Goal: Task Accomplishment & Management: Complete application form

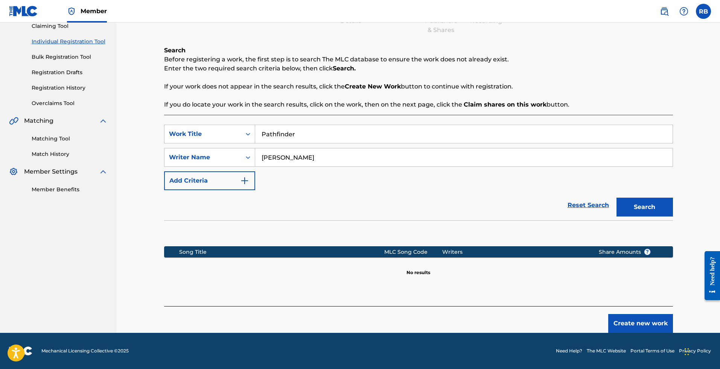
scroll to position [85, 0]
click at [624, 324] on button "Create new work" at bounding box center [640, 323] width 65 height 19
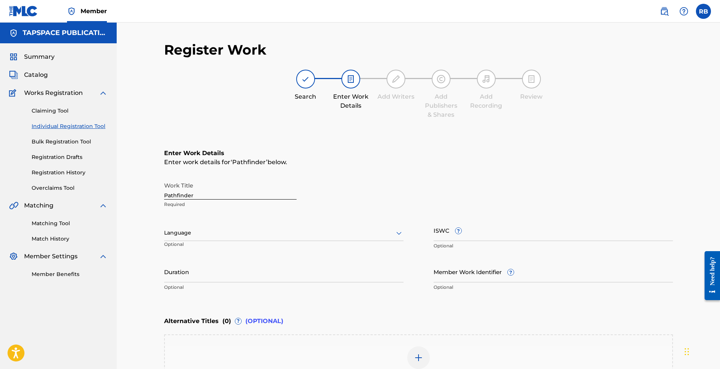
scroll to position [0, 0]
click at [506, 235] on input "ISWC ?" at bounding box center [553, 230] width 239 height 21
paste input "T3329907504"
type input "T3329907504"
drag, startPoint x: 364, startPoint y: 233, endPoint x: 188, endPoint y: 221, distance: 176.9
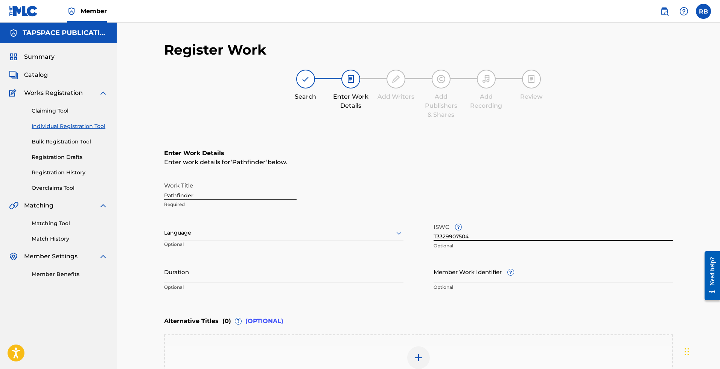
click at [362, 233] on div at bounding box center [283, 232] width 239 height 9
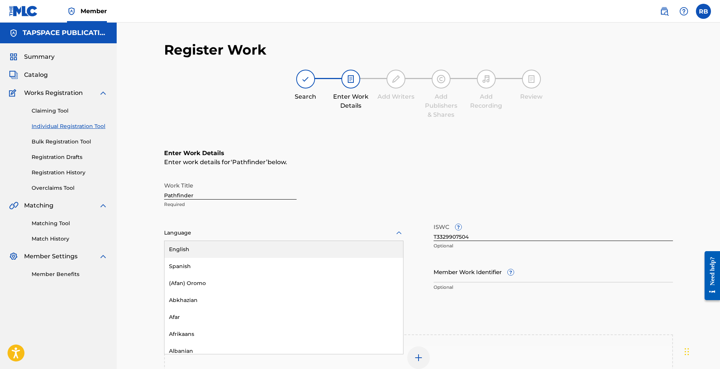
click at [183, 247] on div "English" at bounding box center [284, 249] width 239 height 17
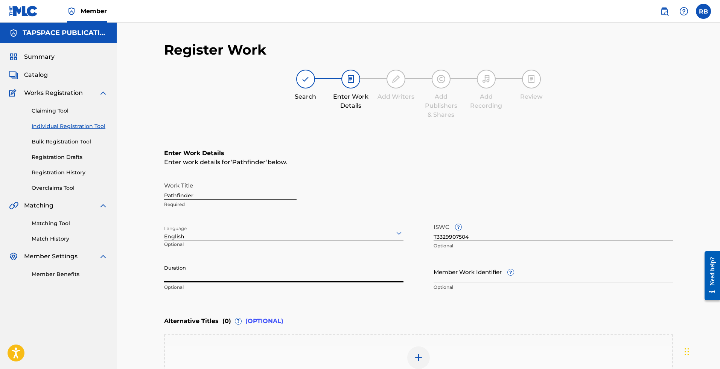
click at [199, 276] on input "Duration" at bounding box center [283, 271] width 239 height 21
type input "2"
type input "02:20"
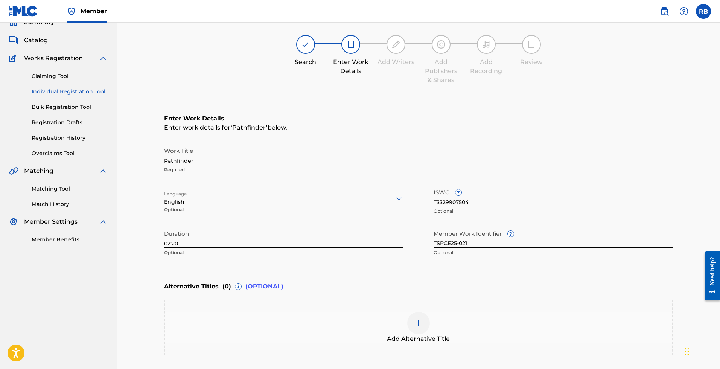
scroll to position [52, 0]
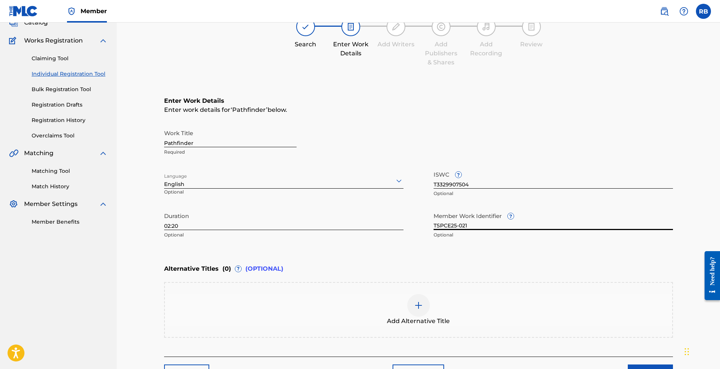
type input "TSPCE25-021"
click at [433, 113] on div "Enter work details for ‘ Pathfinder ’ below." at bounding box center [418, 109] width 509 height 9
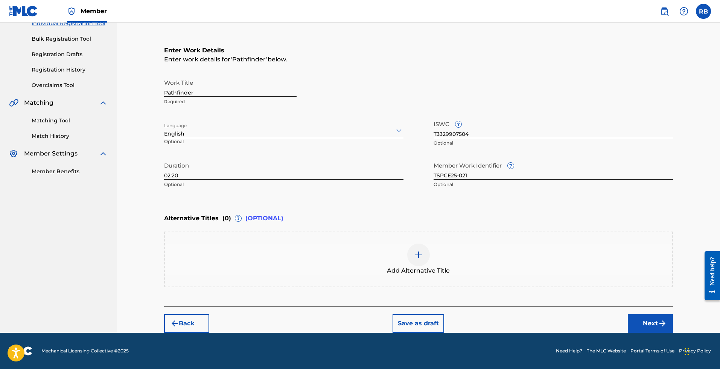
scroll to position [103, 0]
click at [651, 323] on button "Next" at bounding box center [650, 323] width 45 height 19
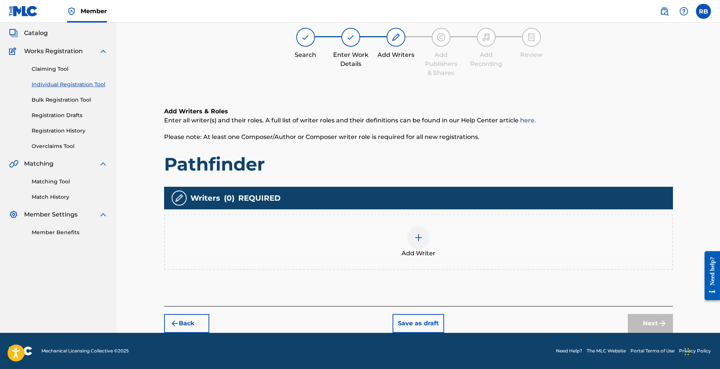
scroll to position [42, 0]
click at [438, 256] on div "Add Writer" at bounding box center [419, 242] width 508 height 32
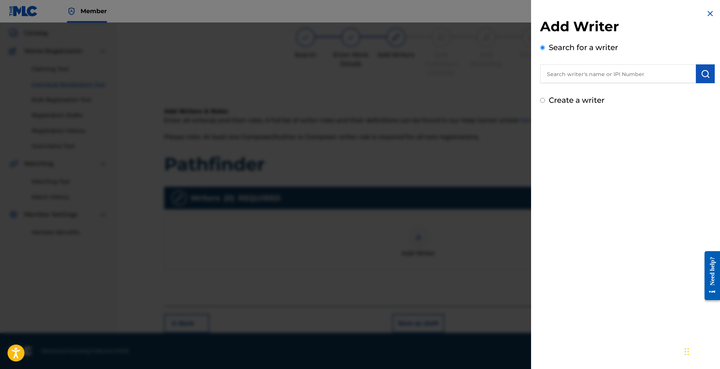
click at [555, 58] on div "Search for a writer" at bounding box center [627, 62] width 175 height 41
click at [578, 81] on input "text" at bounding box center [618, 73] width 156 height 19
type input "[PERSON_NAME]"
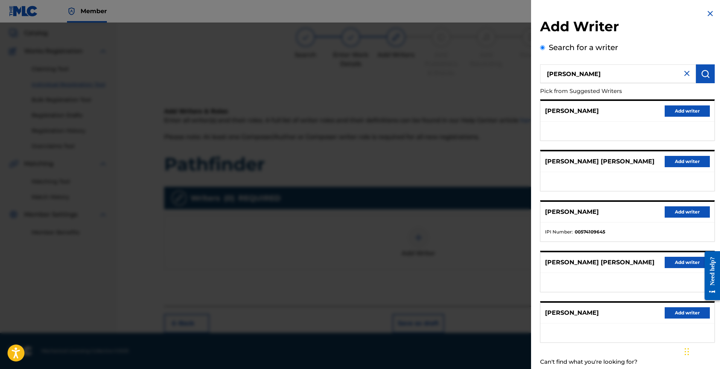
click at [691, 210] on button "Add writer" at bounding box center [687, 211] width 45 height 11
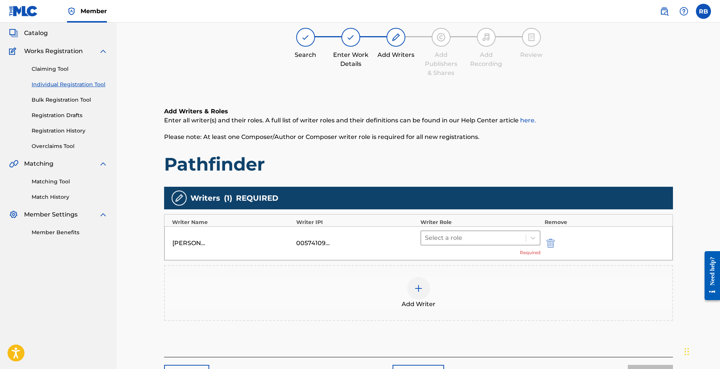
click at [491, 241] on div at bounding box center [474, 238] width 98 height 11
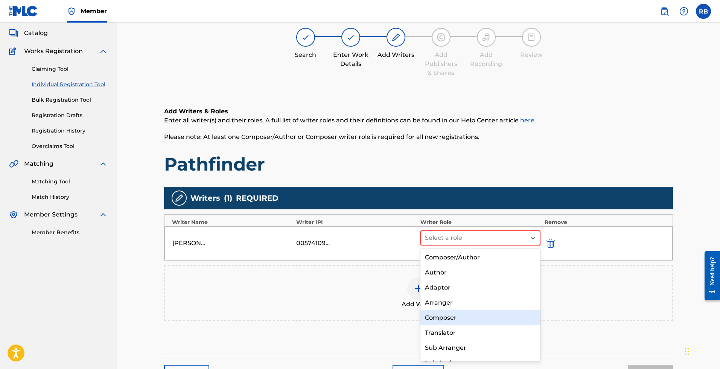
click at [453, 319] on div "Composer" at bounding box center [481, 317] width 120 height 15
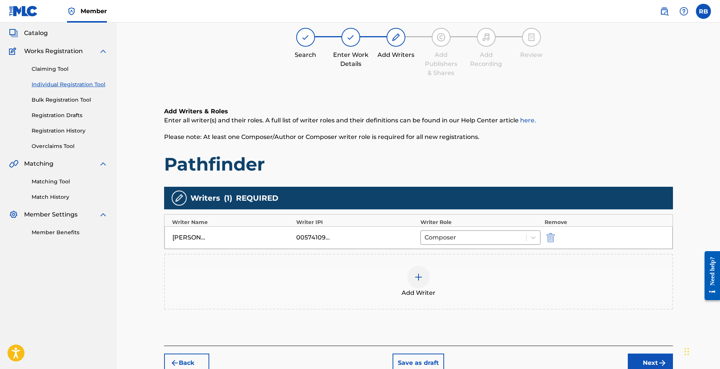
click at [651, 353] on div "Back Save as draft Next" at bounding box center [418, 359] width 509 height 27
click at [646, 358] on button "Next" at bounding box center [650, 363] width 45 height 19
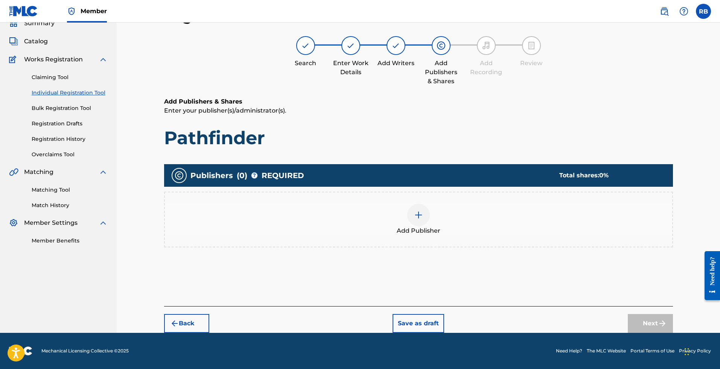
scroll to position [34, 0]
click at [385, 211] on div "Add Publisher" at bounding box center [419, 220] width 508 height 32
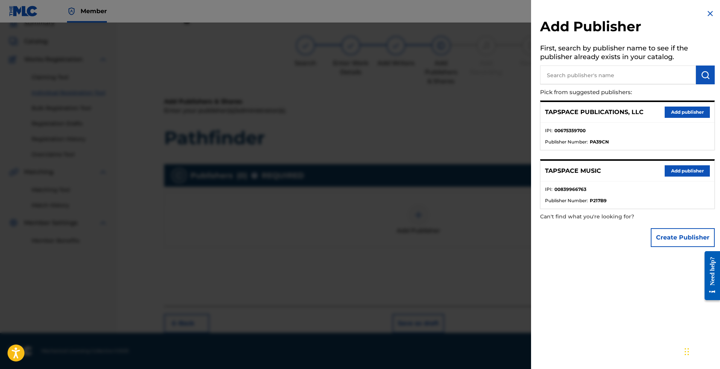
click at [679, 113] on button "Add publisher" at bounding box center [687, 112] width 45 height 11
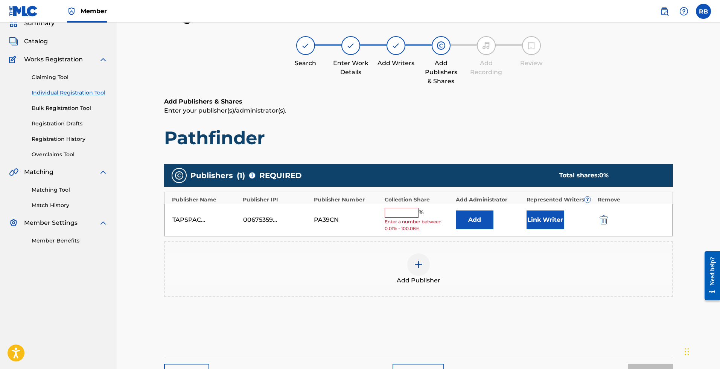
click at [398, 210] on input "text" at bounding box center [402, 213] width 34 height 10
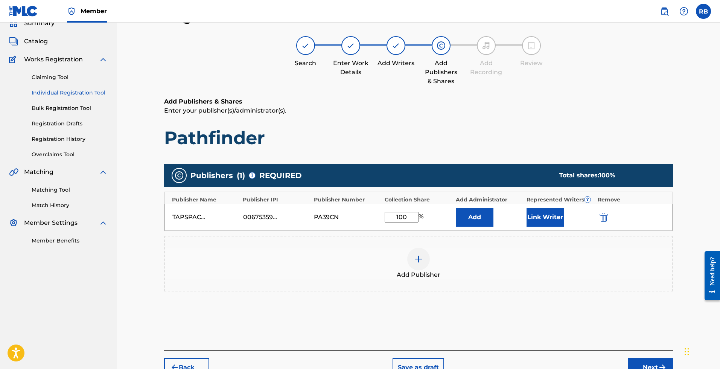
type input "100"
click at [556, 218] on button "Link Writer" at bounding box center [546, 217] width 38 height 19
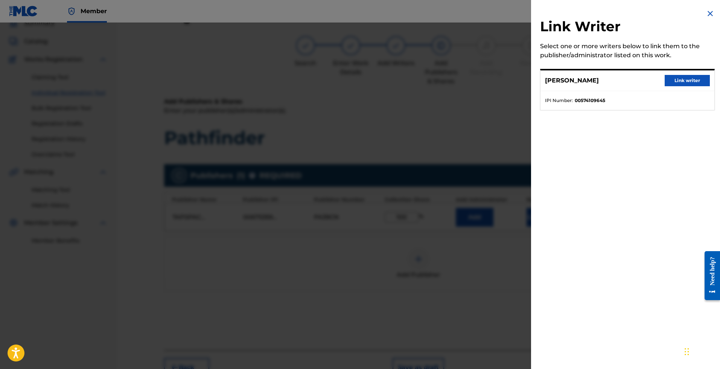
click at [684, 81] on button "Link writer" at bounding box center [687, 80] width 45 height 11
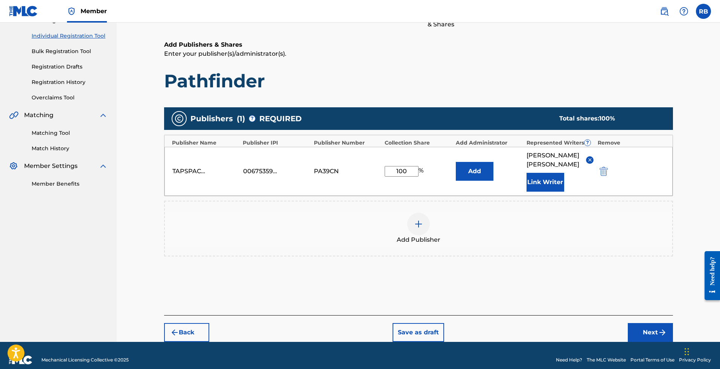
click at [657, 325] on button "Next" at bounding box center [650, 332] width 45 height 19
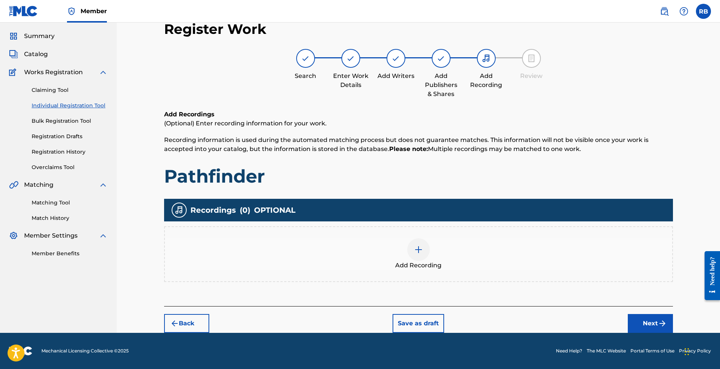
click at [643, 319] on button "Next" at bounding box center [650, 323] width 45 height 19
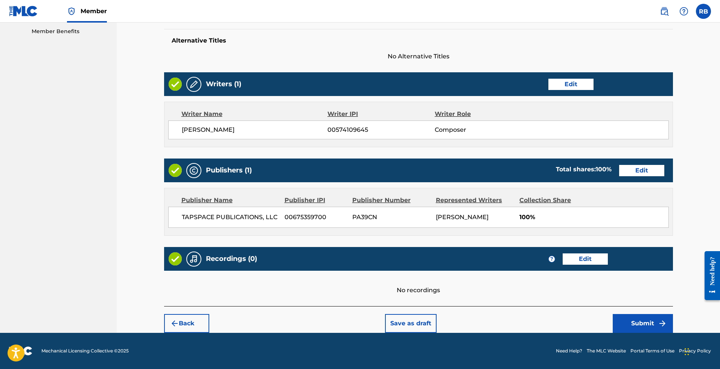
scroll to position [243, 0]
click at [630, 318] on button "Submit" at bounding box center [643, 323] width 60 height 19
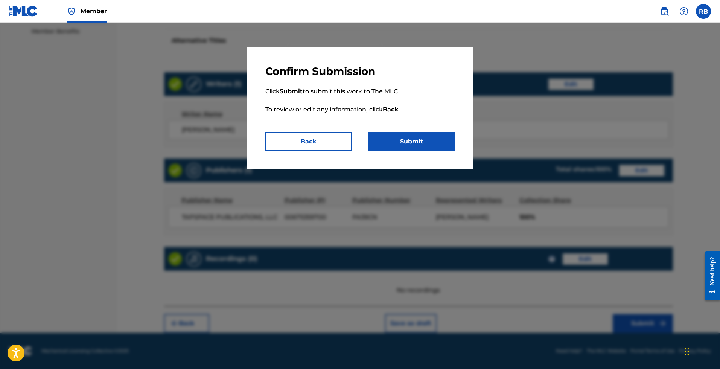
click at [405, 144] on button "Submit" at bounding box center [412, 141] width 87 height 19
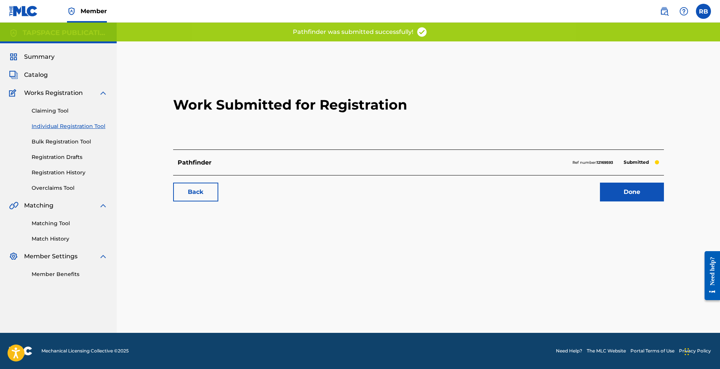
click at [630, 195] on link "Done" at bounding box center [632, 192] width 64 height 19
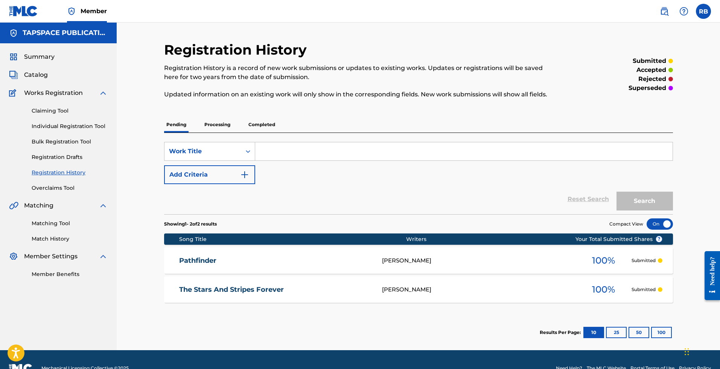
click at [66, 127] on link "Individual Registration Tool" at bounding box center [70, 126] width 76 height 8
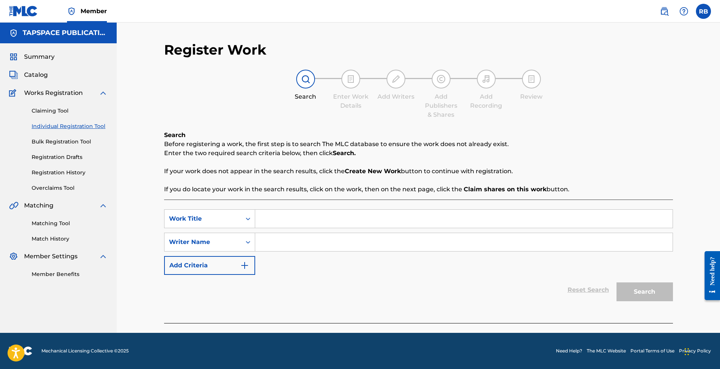
click at [322, 216] on input "Search Form" at bounding box center [464, 219] width 418 height 18
type input "Inflection Point"
type input "[PERSON_NAME]"
click at [645, 292] on button "Search" at bounding box center [645, 291] width 56 height 19
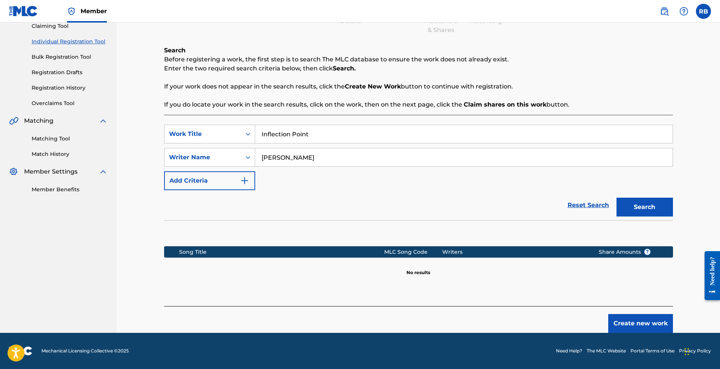
scroll to position [85, 0]
click at [642, 321] on button "Create new work" at bounding box center [640, 323] width 65 height 19
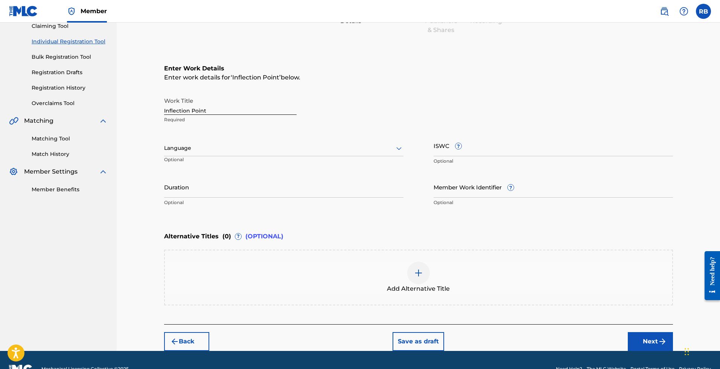
click at [243, 151] on div at bounding box center [283, 147] width 239 height 9
click at [224, 160] on div "English" at bounding box center [284, 164] width 239 height 17
click at [540, 148] on input "ISWC ?" at bounding box center [553, 145] width 239 height 21
paste input "T3329907526"
type input "T3329907526"
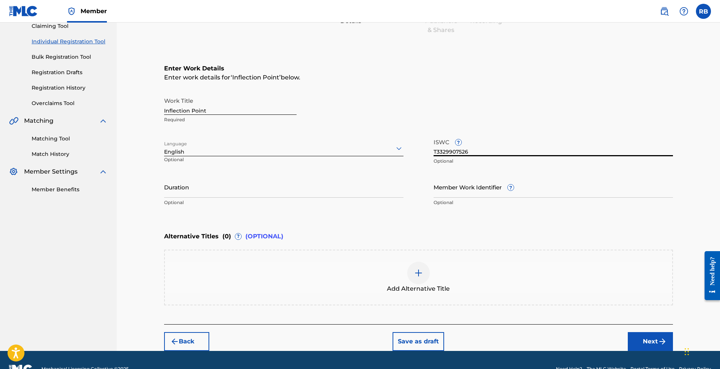
click at [268, 191] on input "Duration" at bounding box center [283, 186] width 239 height 21
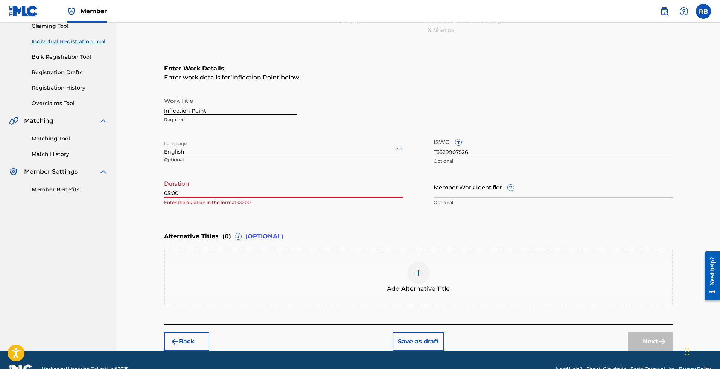
type input "05:00"
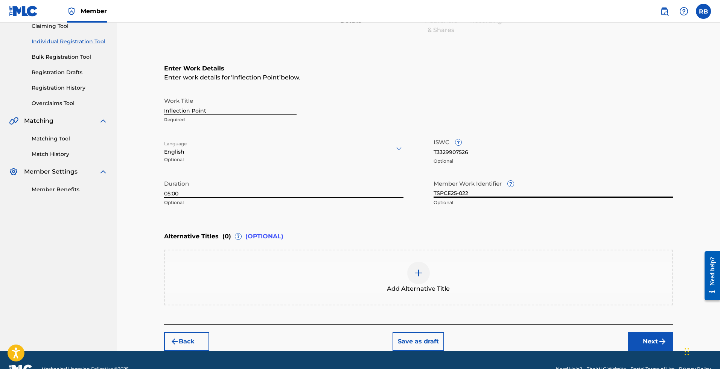
type input "TSPCE25-022"
click at [647, 340] on button "Next" at bounding box center [650, 341] width 45 height 19
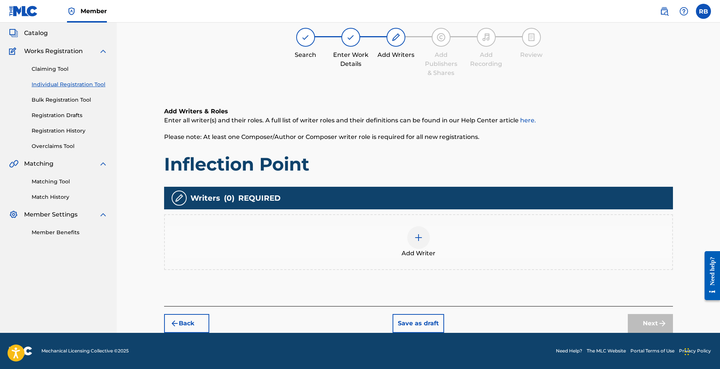
scroll to position [42, 0]
click at [402, 233] on div "Add Writer" at bounding box center [419, 242] width 508 height 32
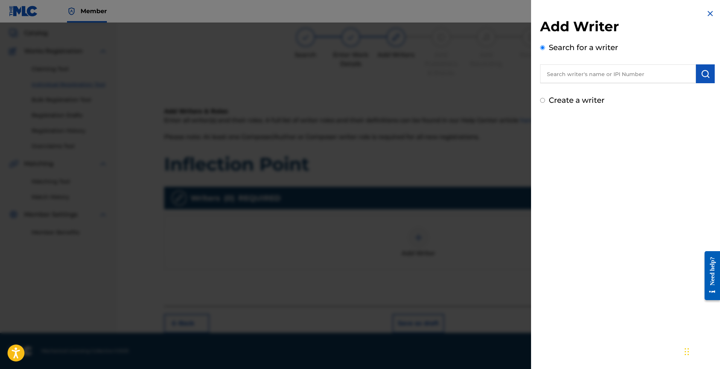
click at [611, 70] on input "text" at bounding box center [618, 73] width 156 height 19
type input "[PERSON_NAME]"
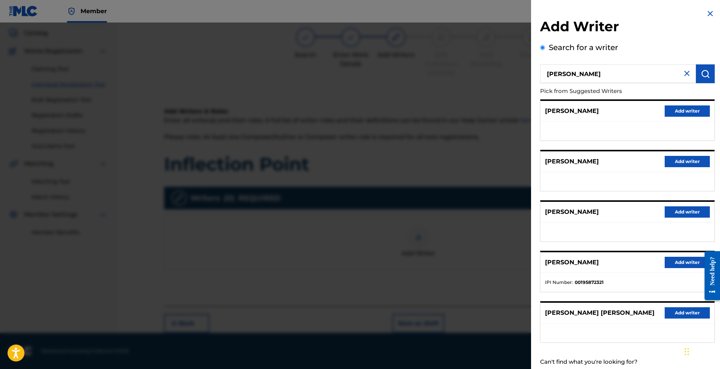
click at [683, 263] on button "Add writer" at bounding box center [687, 262] width 45 height 11
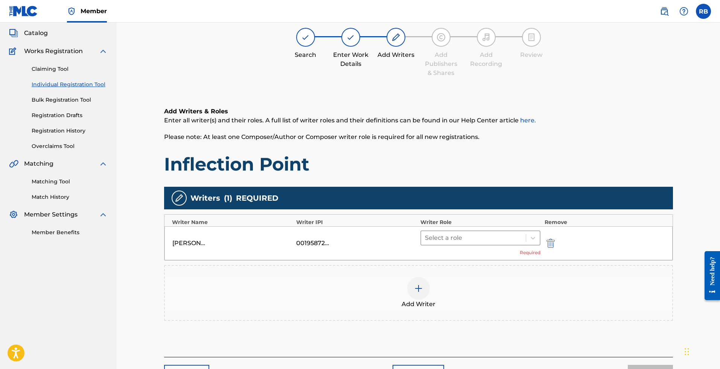
click at [474, 241] on div at bounding box center [474, 238] width 98 height 11
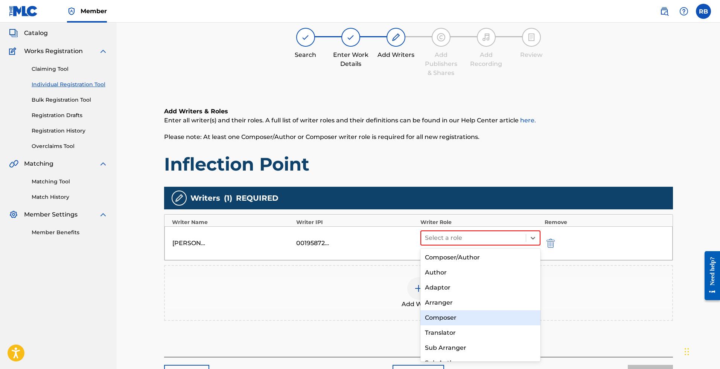
click at [449, 322] on div "Composer" at bounding box center [481, 317] width 120 height 15
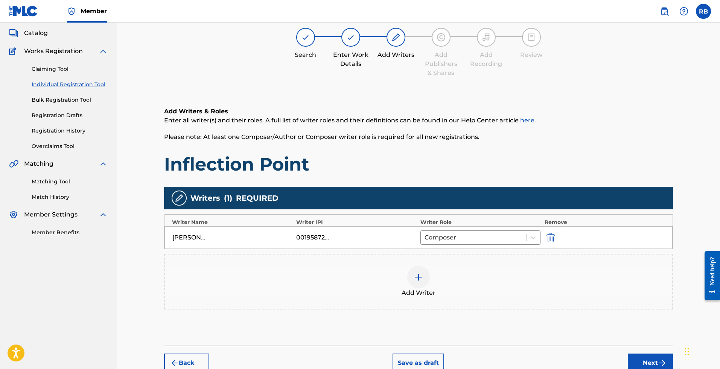
click at [654, 358] on button "Next" at bounding box center [650, 363] width 45 height 19
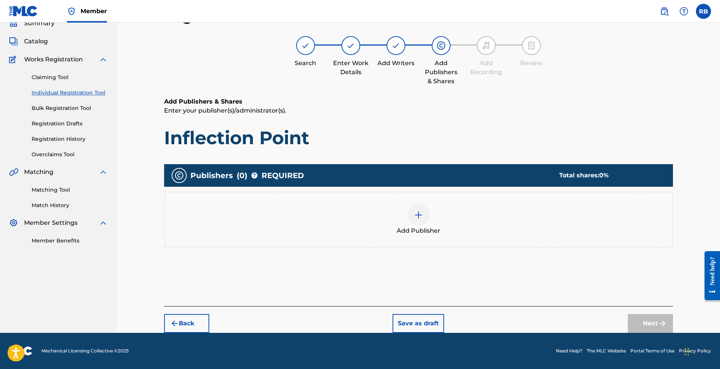
click at [486, 222] on div "Add Publisher" at bounding box center [419, 220] width 508 height 32
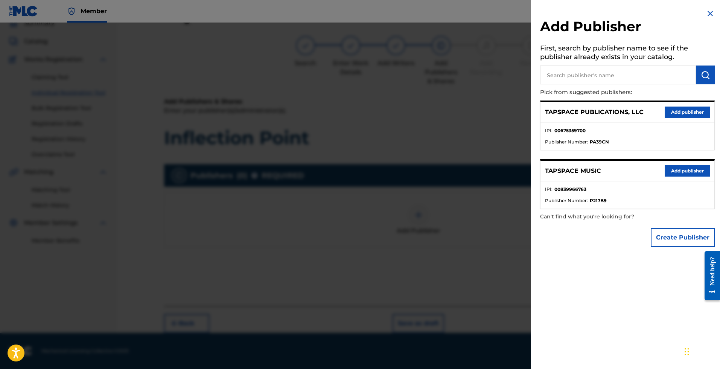
click at [684, 107] on button "Add publisher" at bounding box center [687, 112] width 45 height 11
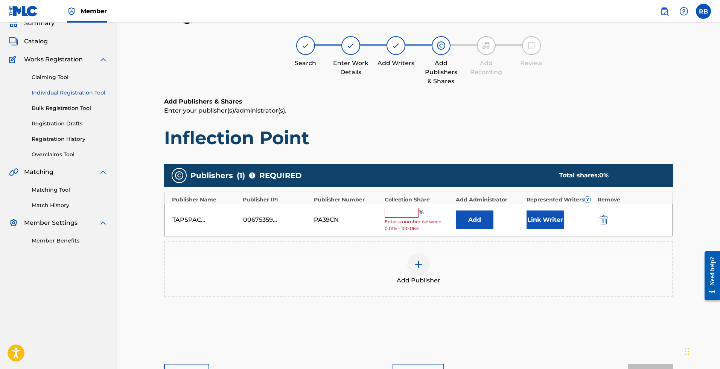
click at [411, 215] on input "text" at bounding box center [402, 213] width 34 height 10
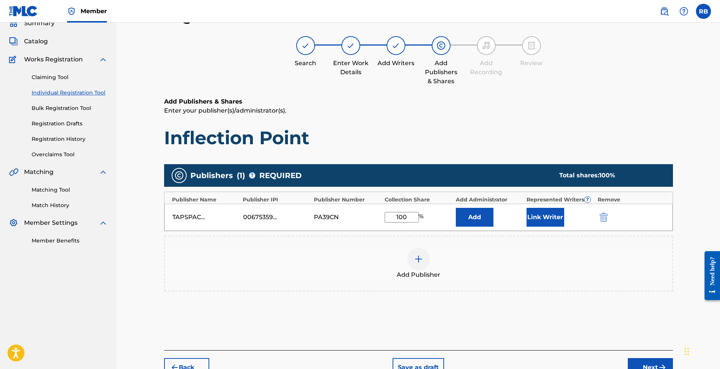
type input "100"
click at [527, 215] on button "Link Writer" at bounding box center [546, 217] width 38 height 19
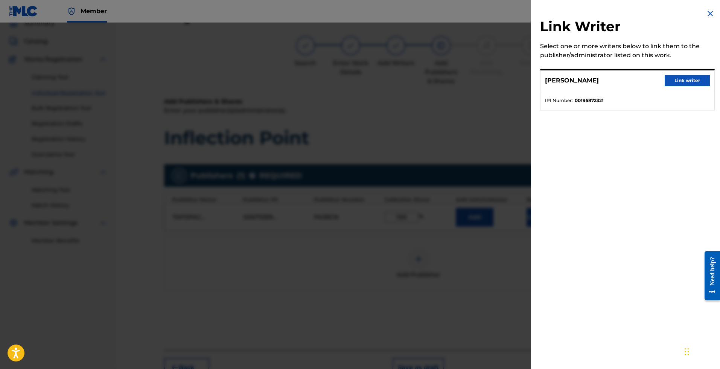
click at [672, 80] on button "Link writer" at bounding box center [687, 80] width 45 height 11
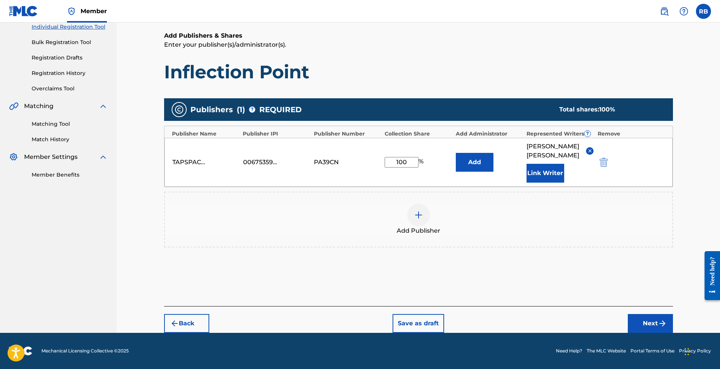
scroll to position [21, 0]
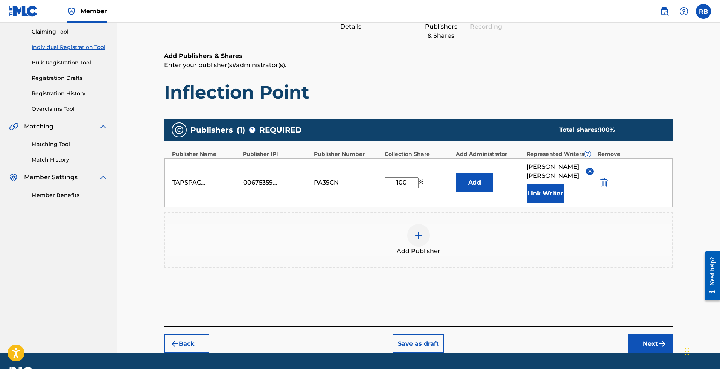
click at [650, 334] on button "Next" at bounding box center [650, 343] width 45 height 19
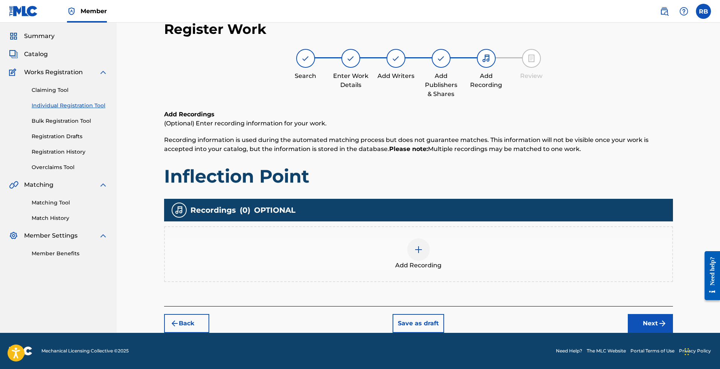
click at [654, 324] on button "Next" at bounding box center [650, 323] width 45 height 19
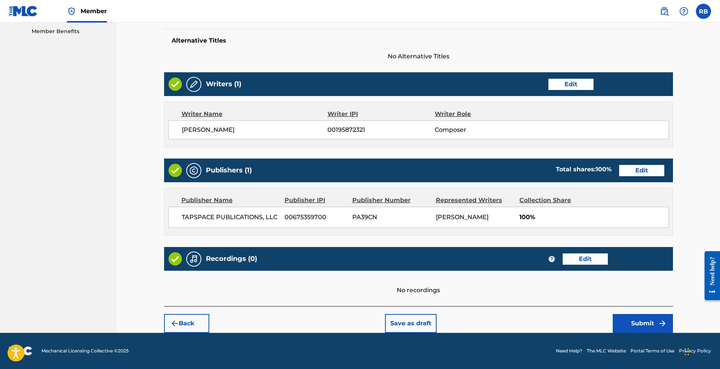
click at [639, 319] on button "Submit" at bounding box center [643, 323] width 60 height 19
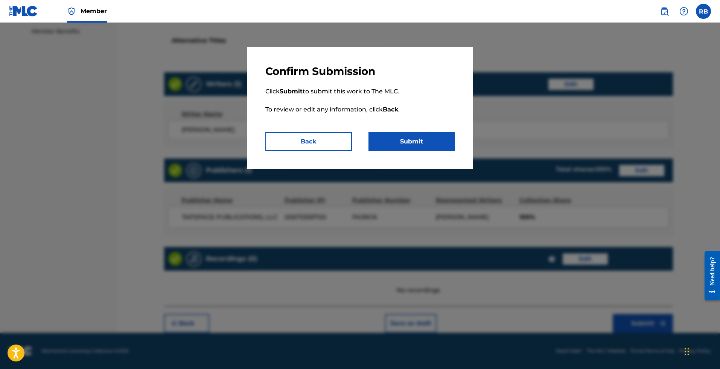
click at [393, 141] on button "Submit" at bounding box center [412, 141] width 87 height 19
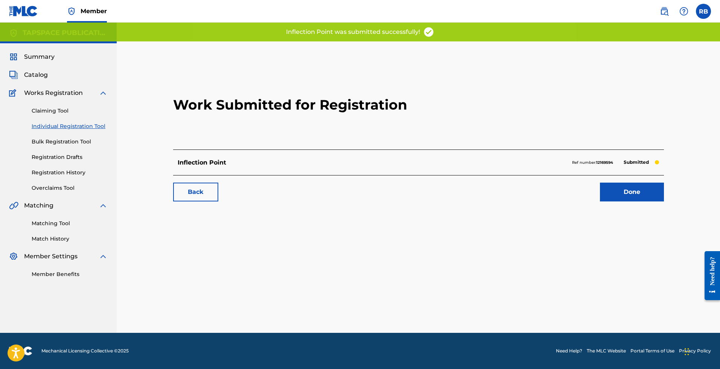
click at [508, 220] on div "Work Submitted for Registration Inflection Point Ref number: 12169594 Submitted…" at bounding box center [418, 186] width 527 height 291
click at [621, 192] on link "Done" at bounding box center [632, 192] width 64 height 19
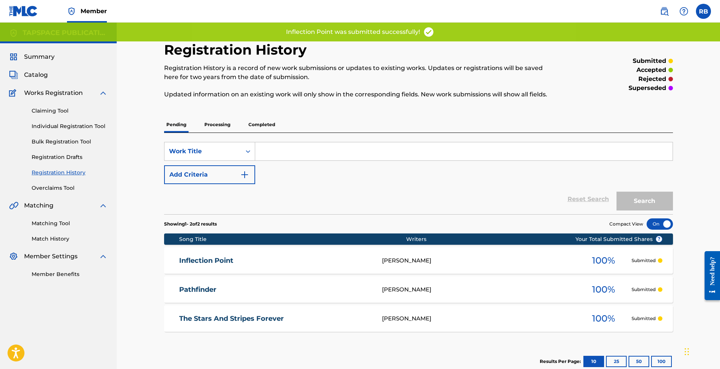
click at [68, 128] on link "Individual Registration Tool" at bounding box center [70, 126] width 76 height 8
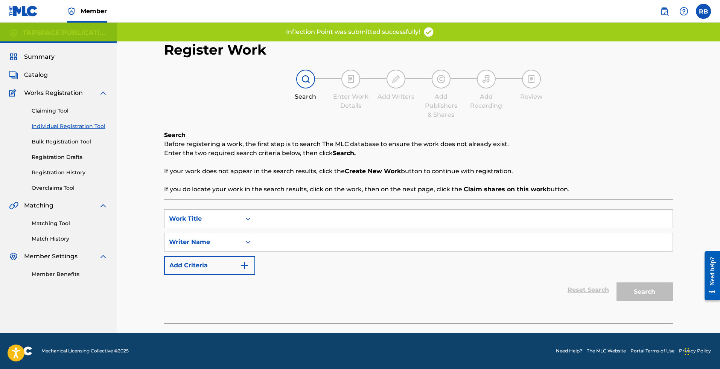
click at [288, 221] on input "Search Form" at bounding box center [464, 219] width 418 height 18
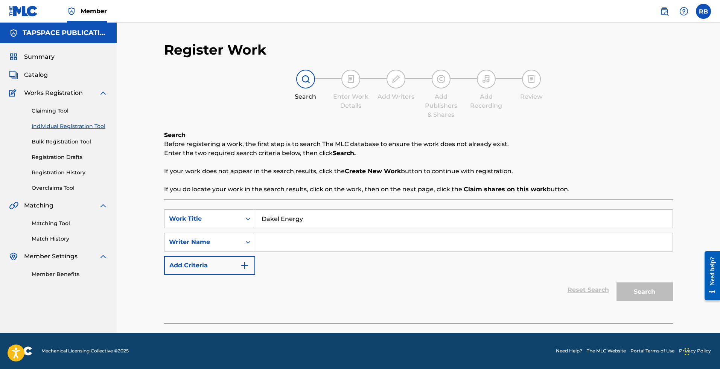
type input "Dakel Energy"
type input "[PERSON_NAME]"
click at [645, 292] on button "Search" at bounding box center [645, 291] width 56 height 19
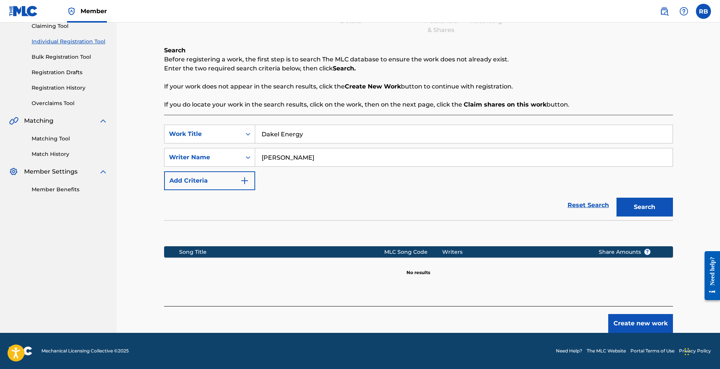
click at [654, 317] on button "Create new work" at bounding box center [640, 323] width 65 height 19
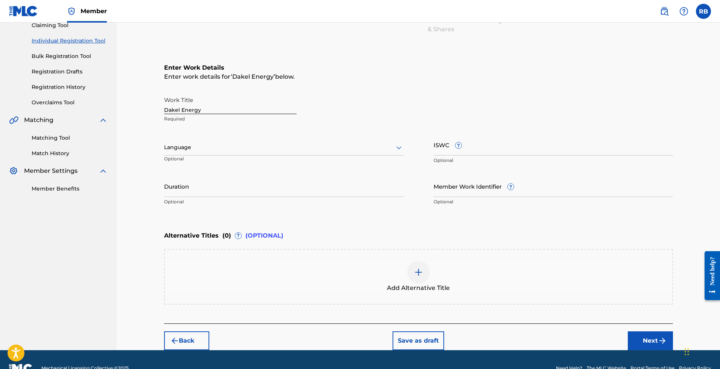
scroll to position [85, 0]
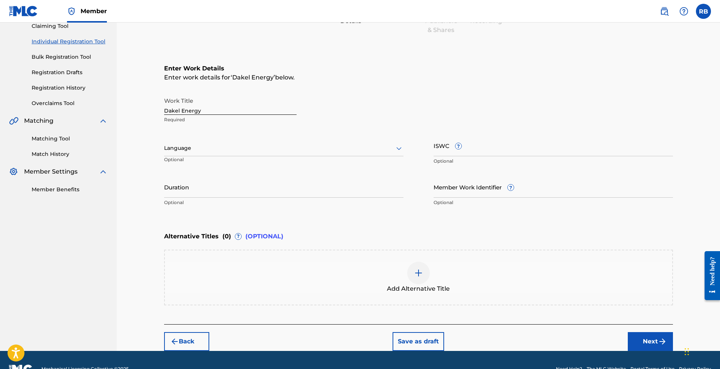
click at [275, 154] on div "Language" at bounding box center [283, 148] width 239 height 16
type input "e"
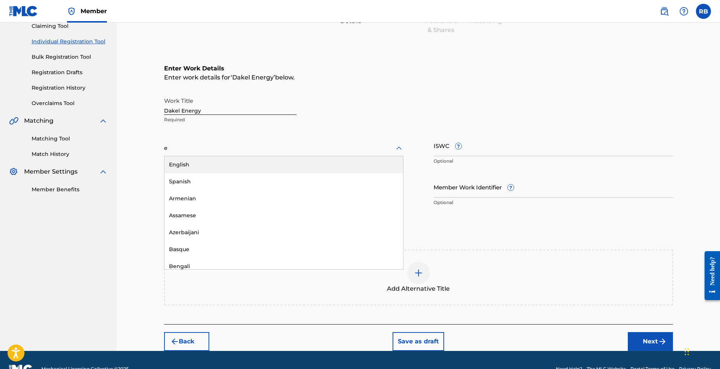
click at [229, 164] on div "English" at bounding box center [284, 164] width 239 height 17
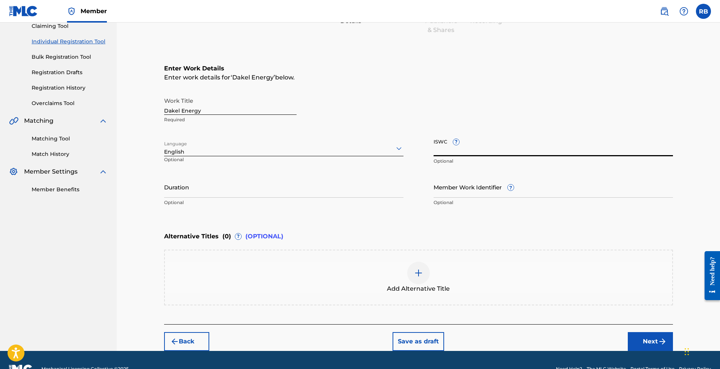
click at [519, 155] on input "ISWC ?" at bounding box center [553, 145] width 239 height 21
paste input "T3329907242"
type input "T3329907242"
click at [215, 191] on input "Duration" at bounding box center [283, 186] width 239 height 21
type input "9"
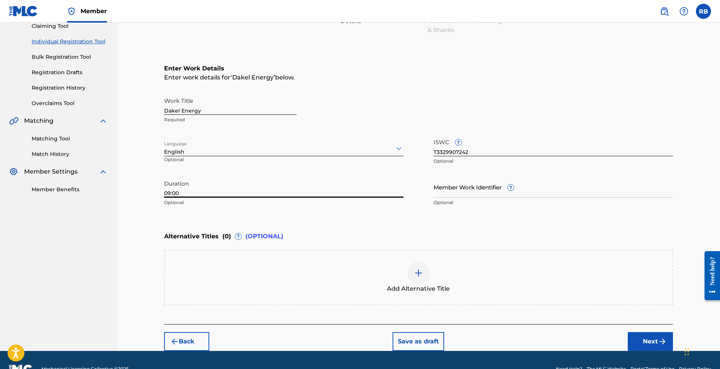
type input "09:00"
type input "TSPCE25-023"
click at [648, 337] on button "Next" at bounding box center [650, 341] width 45 height 19
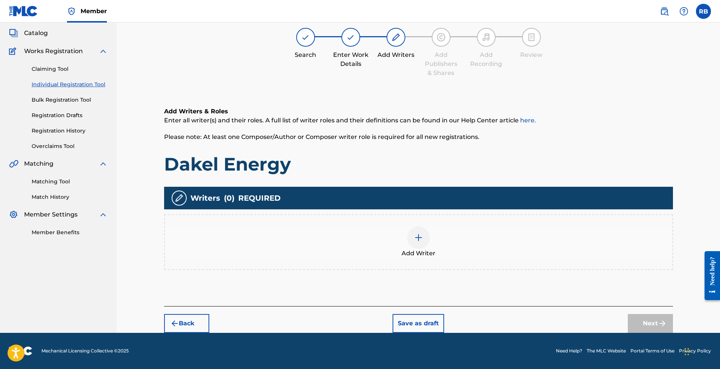
scroll to position [42, 0]
click at [427, 247] on div "Add Writer" at bounding box center [419, 242] width 508 height 32
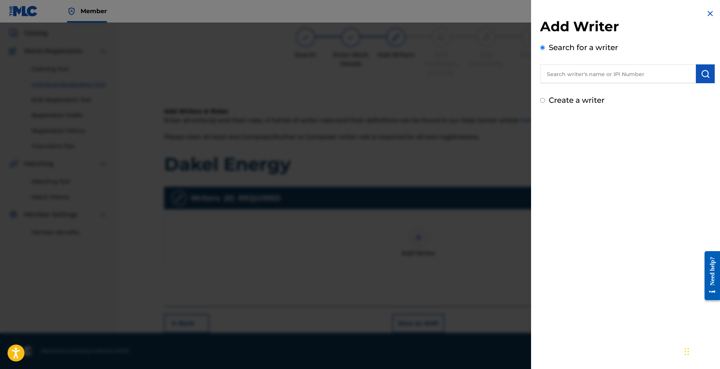
click at [608, 64] on div "Search for a writer" at bounding box center [627, 62] width 175 height 41
click at [607, 69] on input "text" at bounding box center [618, 73] width 156 height 19
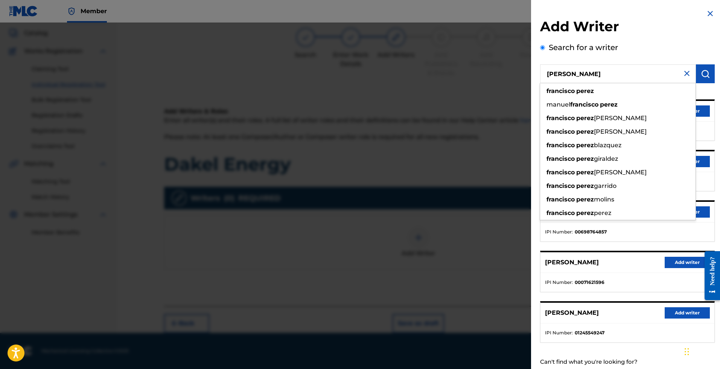
scroll to position [35, 0]
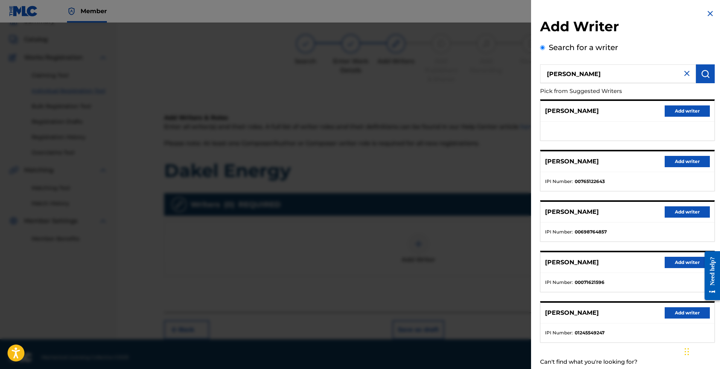
click at [649, 43] on div "Search for a writer [PERSON_NAME] Pick from Suggested Writers [PERSON_NAME] Add…" at bounding box center [627, 206] width 175 height 328
click at [579, 73] on input "[PERSON_NAME]" at bounding box center [618, 73] width 156 height 19
type input "[PERSON_NAME]"
click at [676, 164] on button "Add writer" at bounding box center [687, 161] width 45 height 11
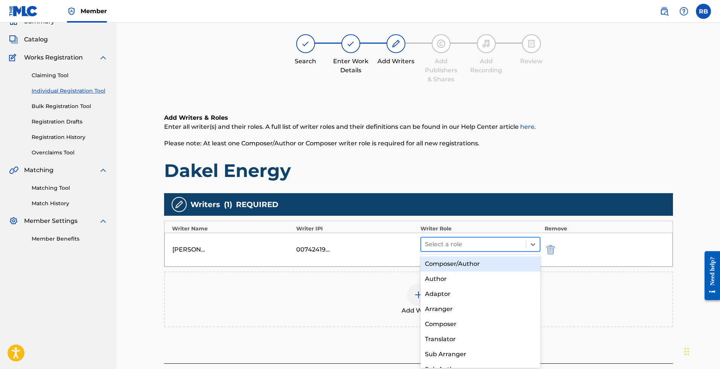
click at [465, 239] on div at bounding box center [474, 244] width 98 height 11
type input "c"
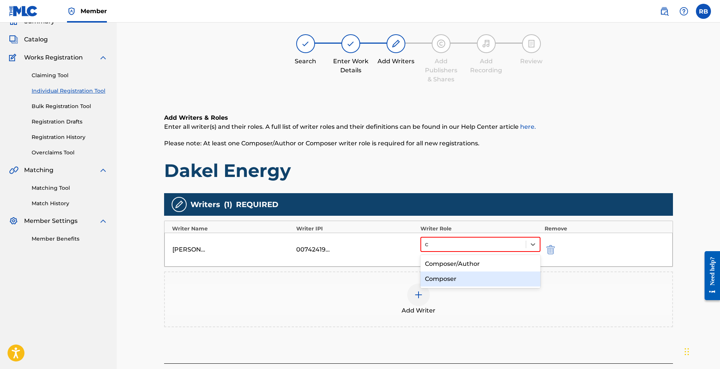
click at [460, 285] on div "Composer" at bounding box center [481, 278] width 120 height 15
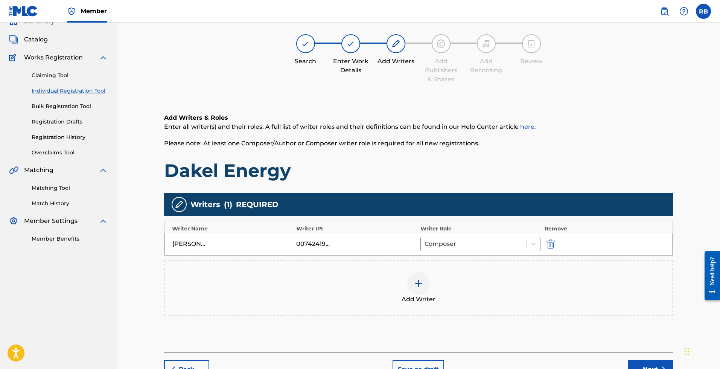
click at [647, 360] on button "Next" at bounding box center [650, 369] width 45 height 19
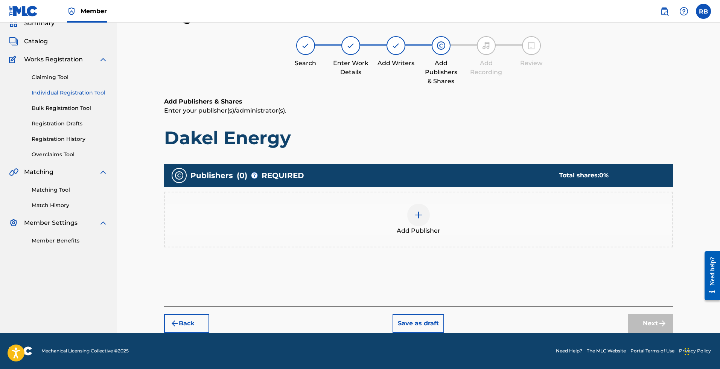
click at [384, 232] on div "Add Publisher" at bounding box center [419, 220] width 508 height 32
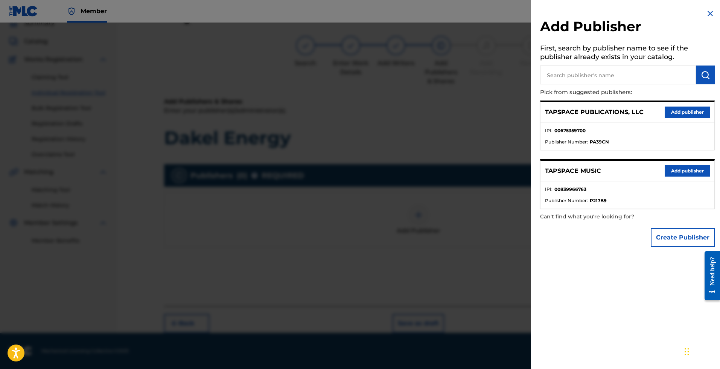
click at [685, 116] on button "Add publisher" at bounding box center [687, 112] width 45 height 11
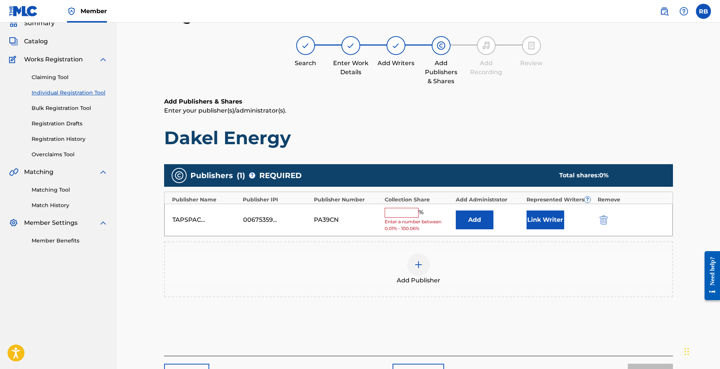
click at [401, 213] on input "text" at bounding box center [402, 213] width 34 height 10
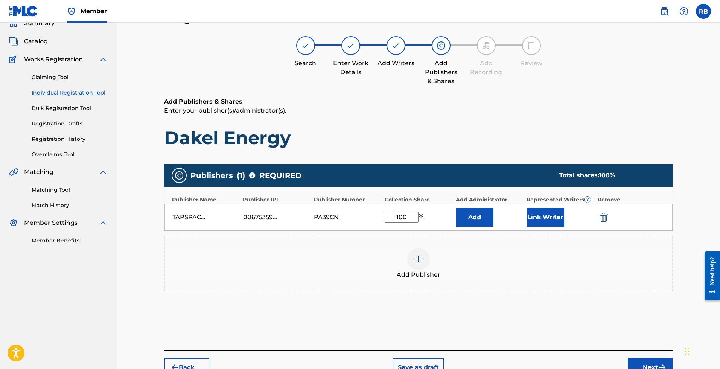
type input "100"
click at [544, 225] on button "Link Writer" at bounding box center [546, 217] width 38 height 19
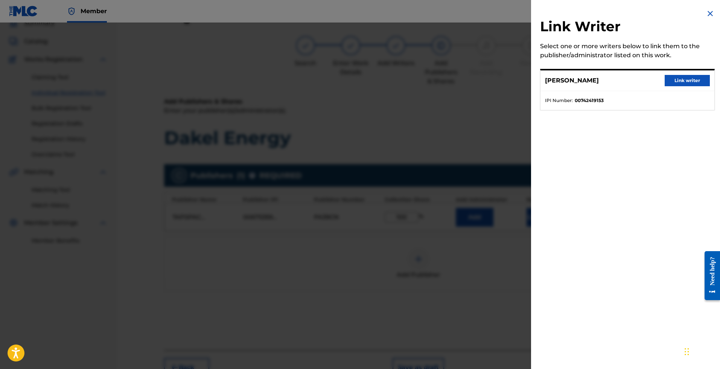
click at [694, 80] on button "Link writer" at bounding box center [687, 80] width 45 height 11
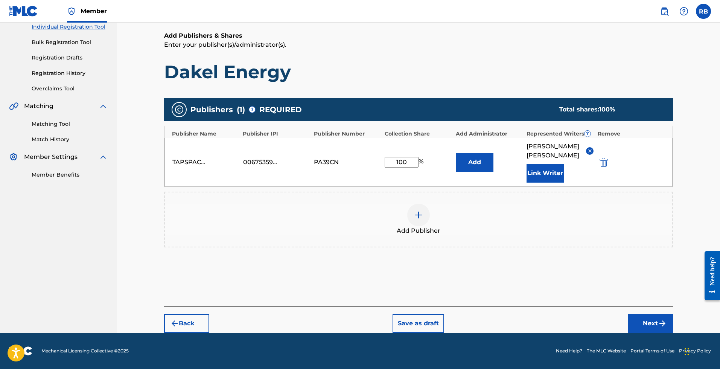
click at [646, 323] on button "Next" at bounding box center [650, 323] width 45 height 19
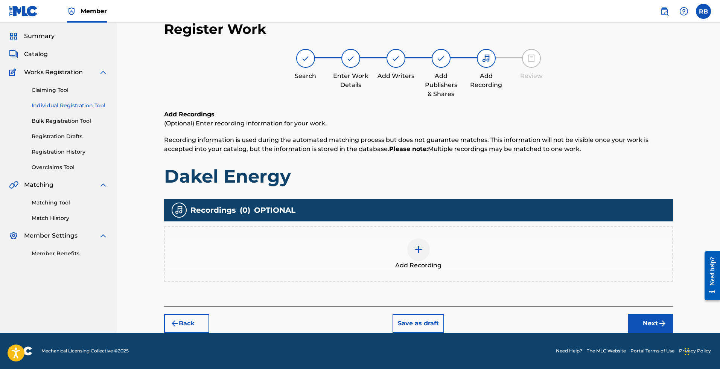
click at [651, 327] on button "Next" at bounding box center [650, 323] width 45 height 19
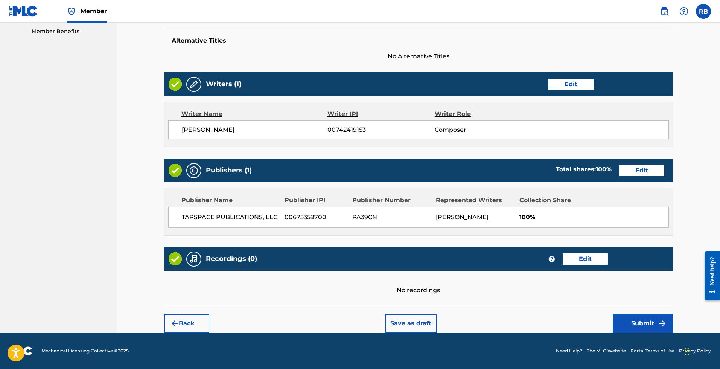
scroll to position [252, 0]
click at [637, 316] on button "Submit" at bounding box center [643, 323] width 60 height 19
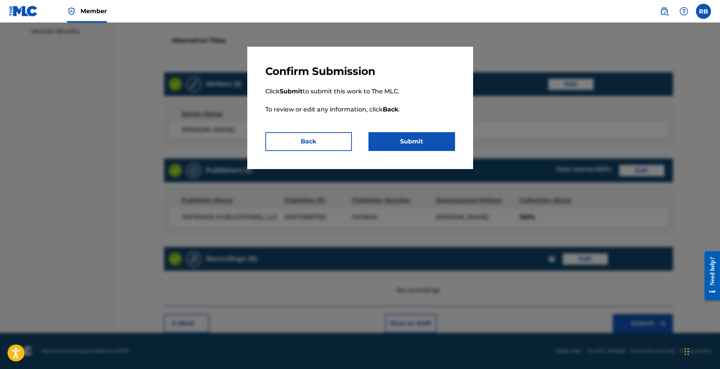
drag, startPoint x: 414, startPoint y: 144, endPoint x: 298, endPoint y: 176, distance: 120.2
click at [414, 144] on button "Submit" at bounding box center [412, 141] width 87 height 19
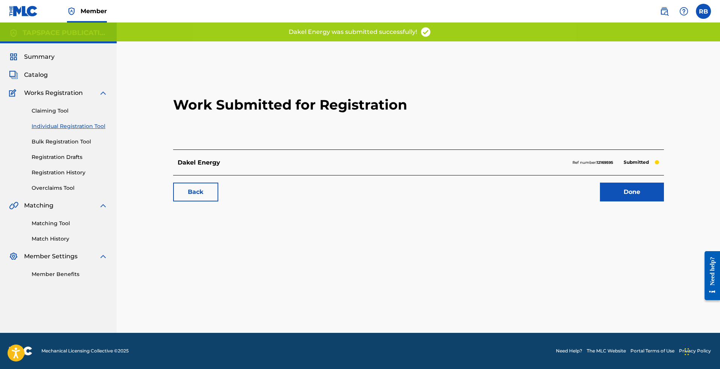
click at [206, 249] on div "Work Submitted for Registration Dakel Energy Ref number: 12169595 Submitted Bac…" at bounding box center [418, 186] width 527 height 291
click at [213, 184] on link "Back" at bounding box center [195, 192] width 45 height 19
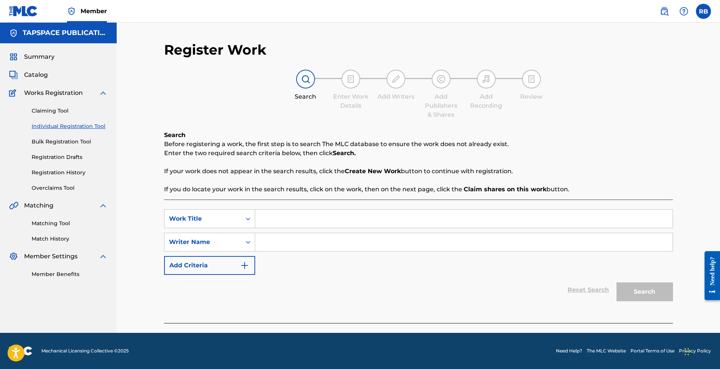
click at [306, 221] on input "Search Form" at bounding box center [464, 219] width 418 height 18
type input "City Lights"
type input "[PERSON_NAME]"
click at [645, 292] on button "Search" at bounding box center [645, 291] width 56 height 19
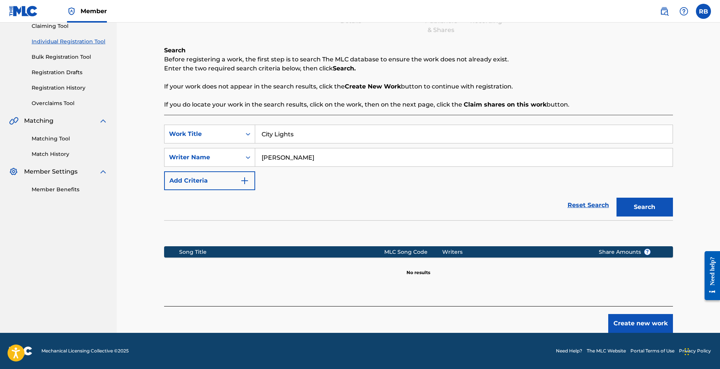
click at [654, 324] on button "Create new work" at bounding box center [640, 323] width 65 height 19
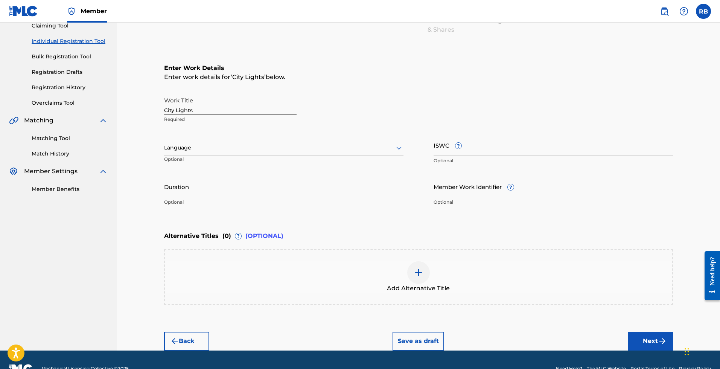
scroll to position [85, 0]
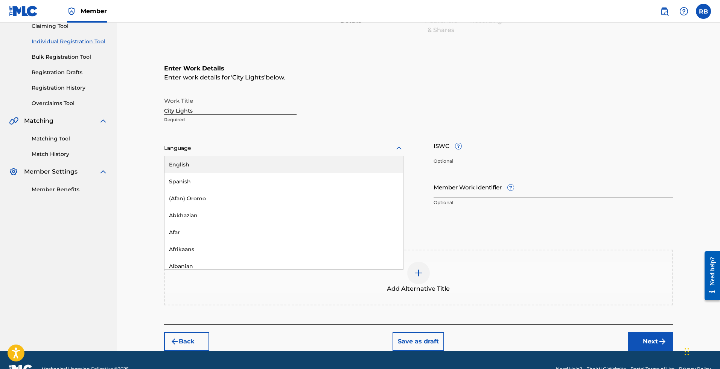
click at [207, 147] on div at bounding box center [283, 147] width 239 height 9
click at [201, 161] on div "English" at bounding box center [284, 164] width 239 height 17
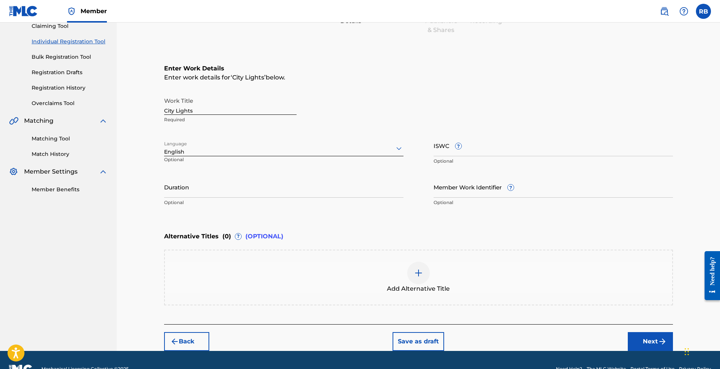
click at [455, 149] on input "ISWC ?" at bounding box center [553, 145] width 239 height 21
paste input "T3226826644"
type input "T3226826644"
click at [208, 196] on input "Duration" at bounding box center [283, 186] width 239 height 21
type input "02:00"
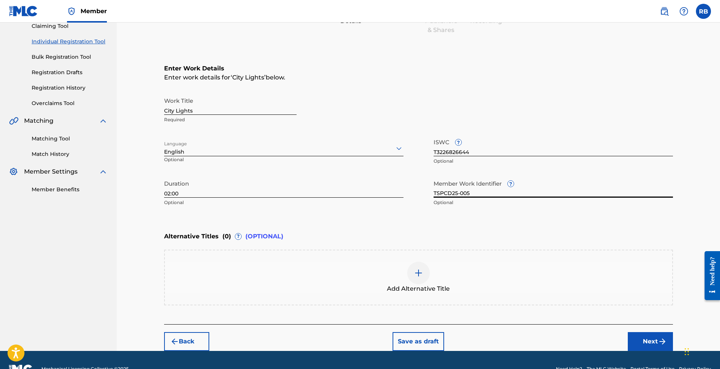
scroll to position [81, 0]
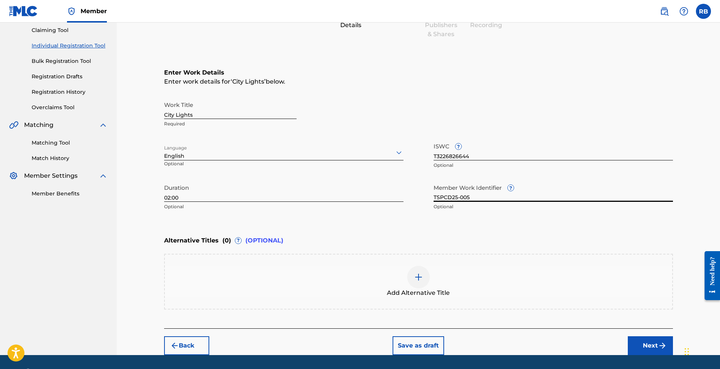
type input "TSPCD25-005"
drag, startPoint x: 622, startPoint y: 336, endPoint x: 637, endPoint y: 340, distance: 15.2
click at [628, 337] on div "Back Save as draft Next" at bounding box center [418, 341] width 509 height 27
click at [637, 340] on button "Next" at bounding box center [650, 345] width 45 height 19
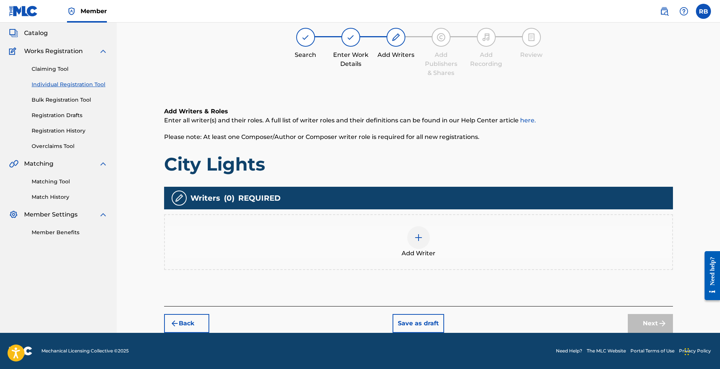
click at [438, 236] on div "Add Writer" at bounding box center [419, 242] width 508 height 32
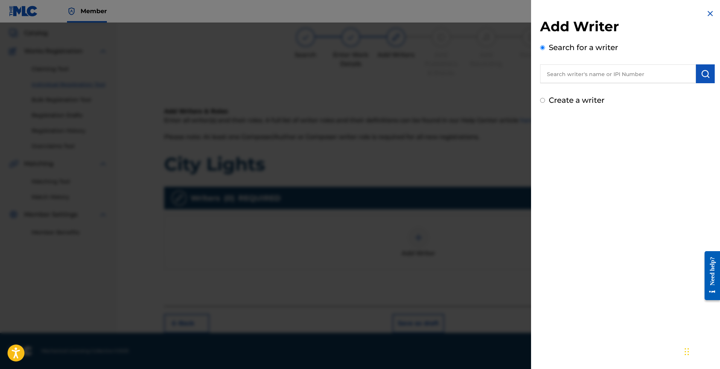
click at [613, 73] on input "text" at bounding box center [618, 73] width 156 height 19
type input "[PERSON_NAME]"
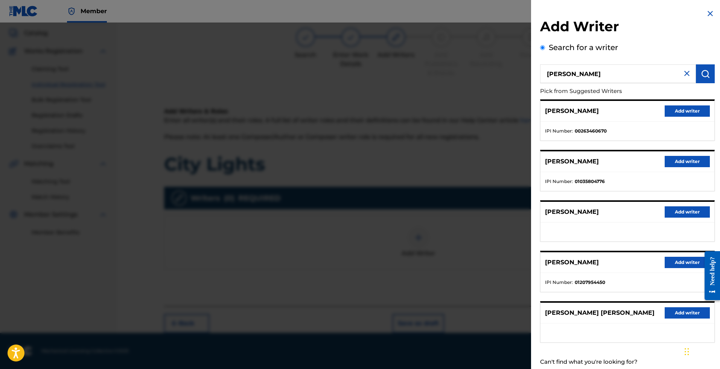
click at [676, 261] on button "Add writer" at bounding box center [687, 262] width 45 height 11
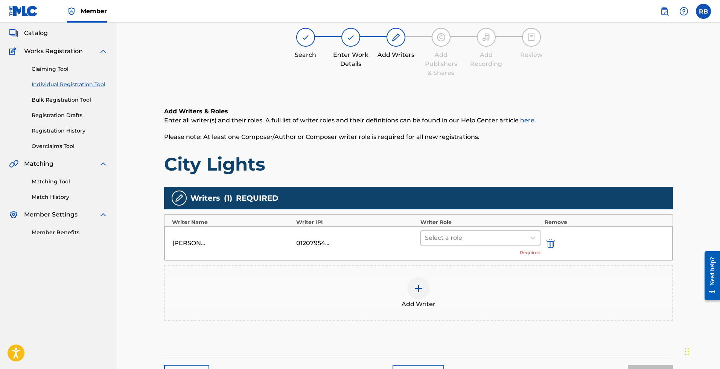
click at [506, 241] on div at bounding box center [474, 238] width 98 height 11
type input "c"
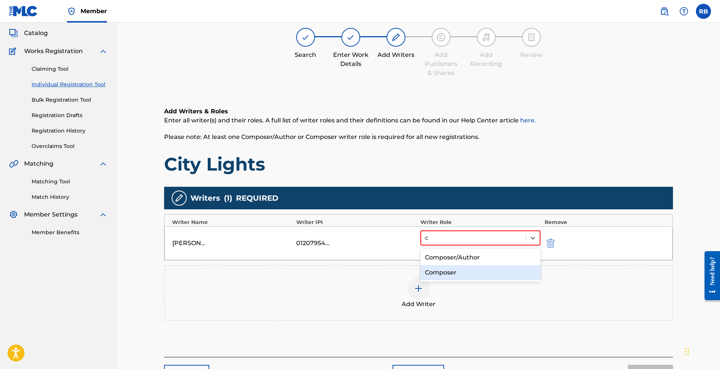
click at [467, 267] on div "Composer" at bounding box center [481, 272] width 120 height 15
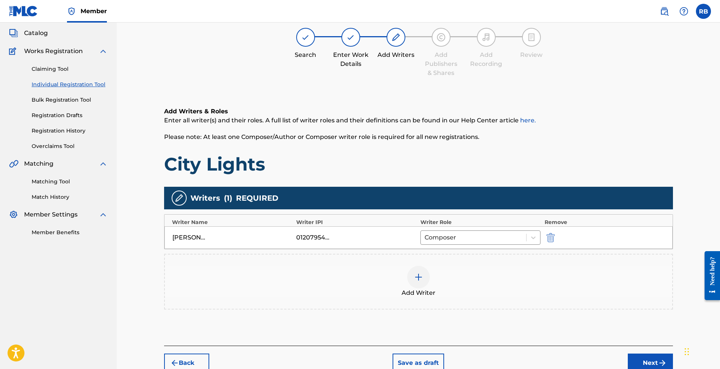
click at [652, 361] on button "Next" at bounding box center [650, 363] width 45 height 19
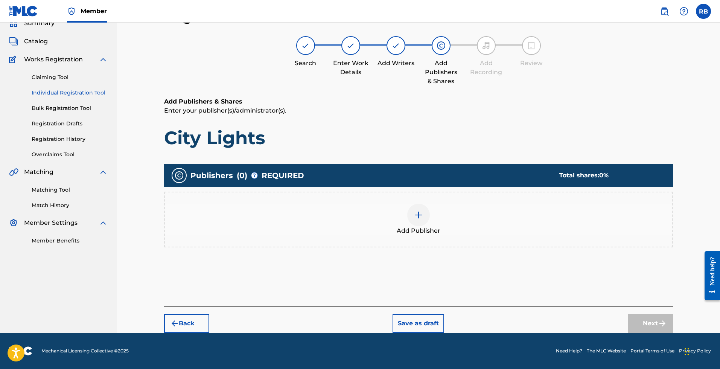
scroll to position [34, 0]
click at [418, 247] on div "Add Publisher" at bounding box center [418, 220] width 509 height 56
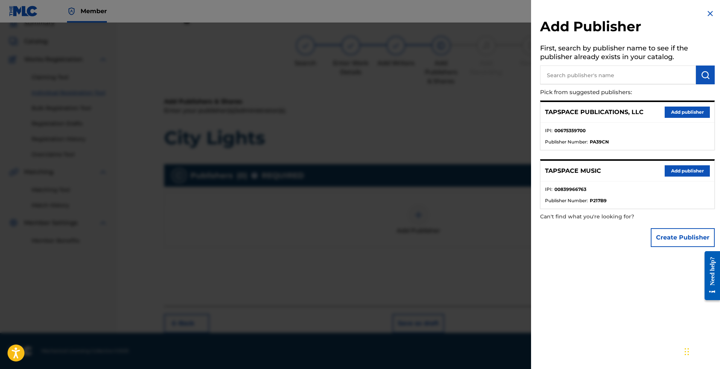
click at [682, 120] on div "TAPSPACE PUBLICATIONS, LLC Add publisher" at bounding box center [628, 112] width 174 height 21
click at [683, 114] on button "Add publisher" at bounding box center [687, 112] width 45 height 11
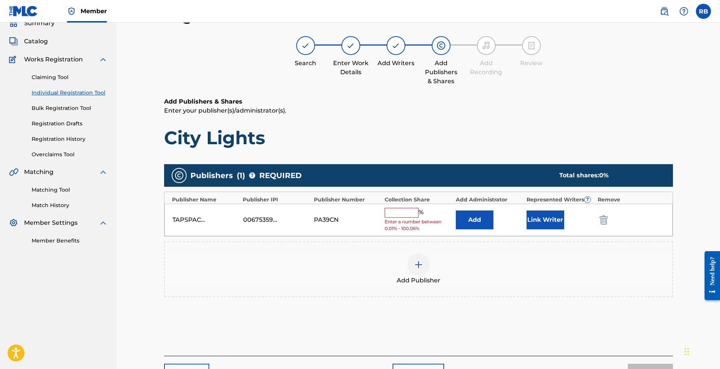
click at [405, 209] on input "text" at bounding box center [402, 213] width 34 height 10
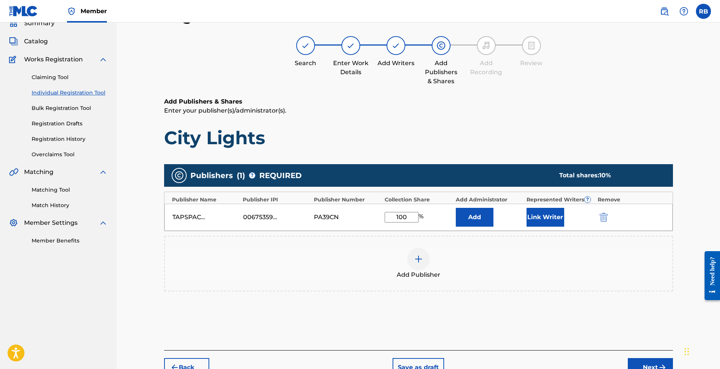
type input "100"
click at [547, 213] on button "Link Writer" at bounding box center [546, 217] width 38 height 19
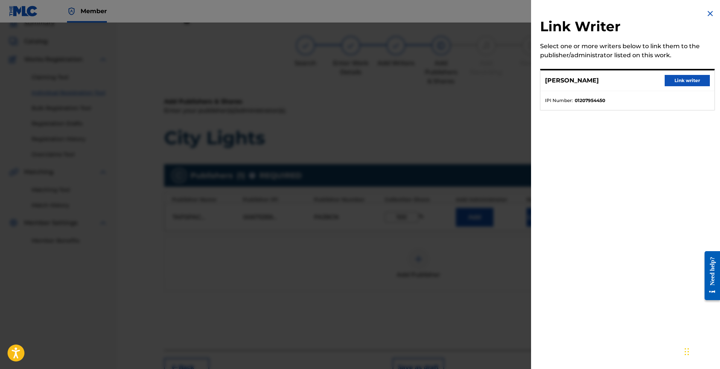
click at [694, 81] on button "Link writer" at bounding box center [687, 80] width 45 height 11
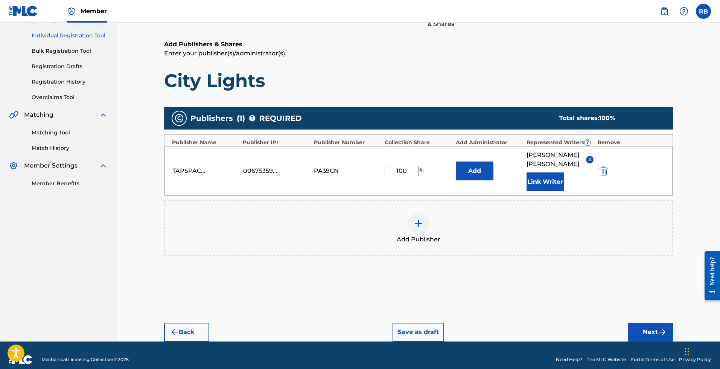
click at [655, 329] on button "Next" at bounding box center [650, 332] width 45 height 19
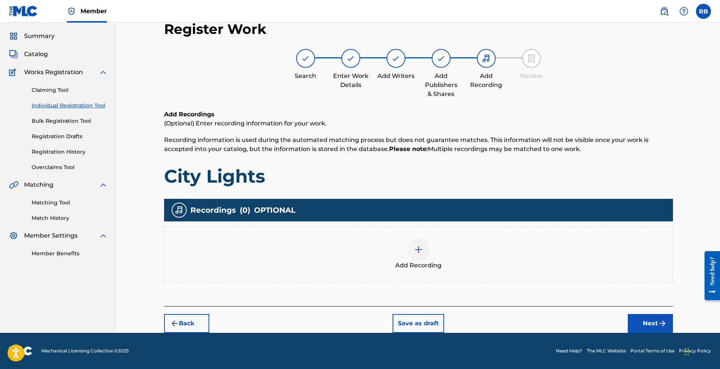
scroll to position [21, 0]
click at [646, 321] on button "Next" at bounding box center [650, 323] width 45 height 19
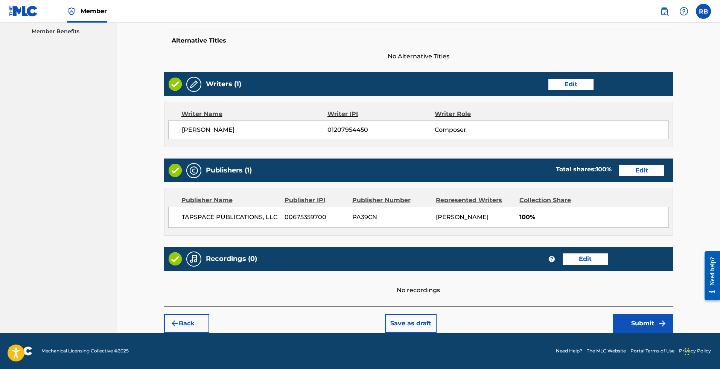
click at [647, 322] on button "Submit" at bounding box center [643, 323] width 60 height 19
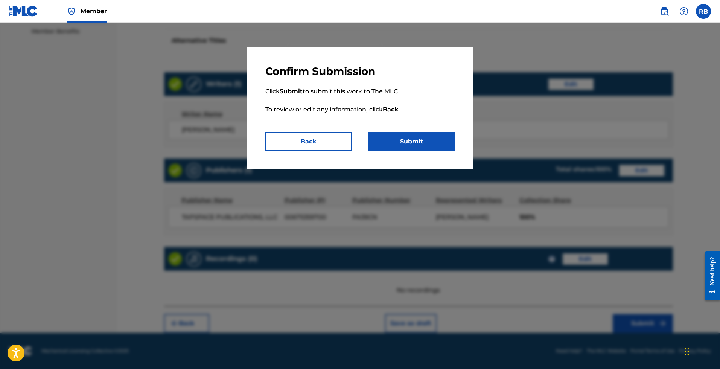
click at [417, 145] on button "Submit" at bounding box center [412, 141] width 87 height 19
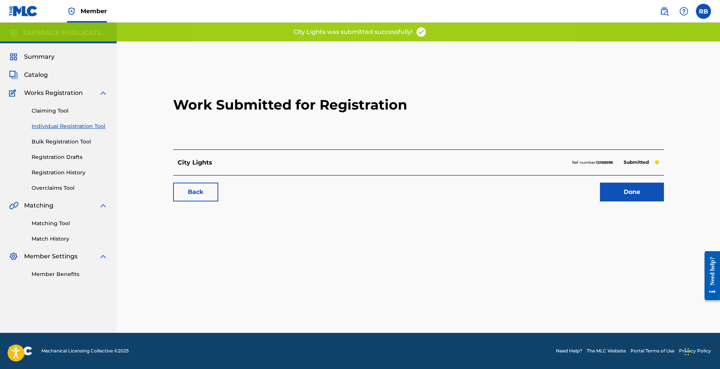
click at [82, 125] on link "Individual Registration Tool" at bounding box center [70, 126] width 76 height 8
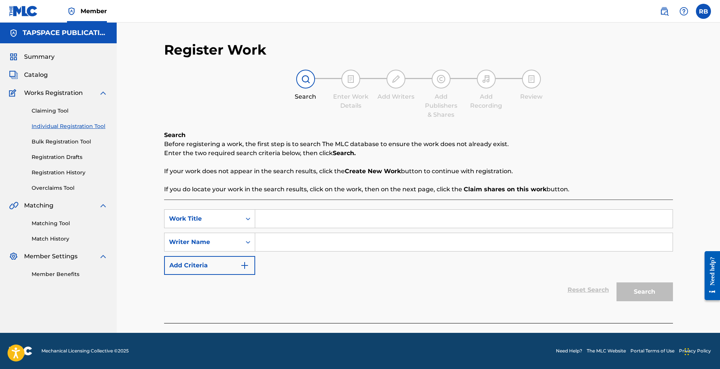
click at [266, 217] on input "Search Form" at bounding box center [464, 219] width 418 height 18
type input "Nuestro Canto (Steel Band)"
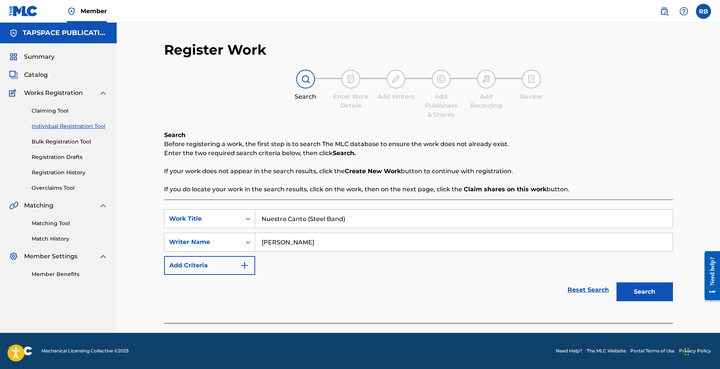
type input "[PERSON_NAME]"
click at [645, 292] on button "Search" at bounding box center [645, 291] width 56 height 19
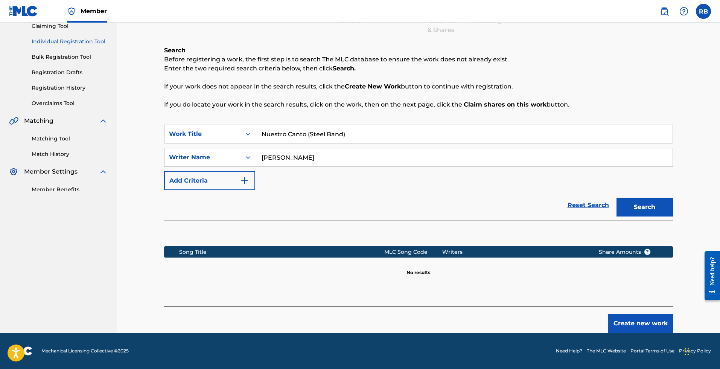
click at [642, 317] on button "Create new work" at bounding box center [640, 323] width 65 height 19
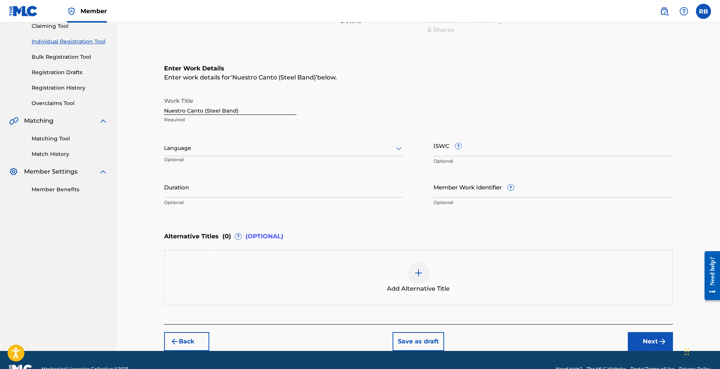
click at [280, 137] on div "Language Optional" at bounding box center [283, 152] width 239 height 34
click at [253, 157] on div "Language Optional" at bounding box center [283, 152] width 239 height 34
drag, startPoint x: 203, startPoint y: 149, endPoint x: 197, endPoint y: 155, distance: 8.3
click at [203, 149] on div at bounding box center [283, 147] width 239 height 9
click at [197, 160] on div "English" at bounding box center [284, 164] width 239 height 17
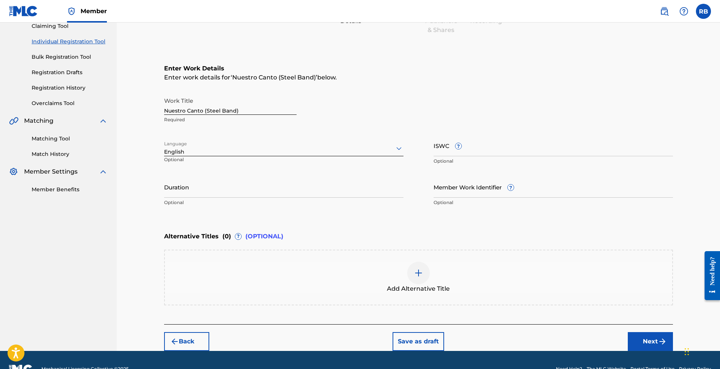
click at [518, 150] on input "ISWC ?" at bounding box center [553, 145] width 239 height 21
paste input "T3337215864"
type input "T3337215864"
click at [240, 178] on input "Duration" at bounding box center [283, 186] width 239 height 21
type input "03:40"
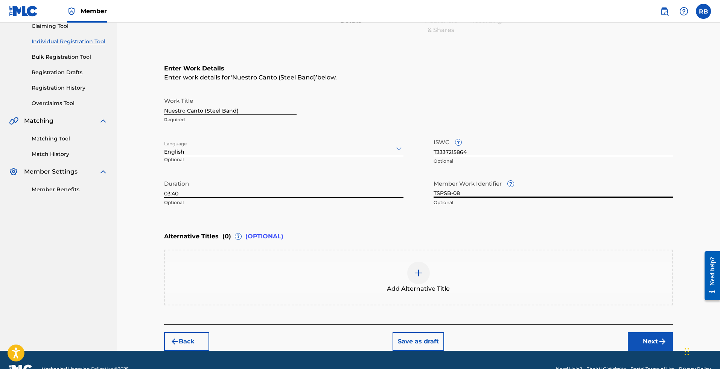
type input "TSPSB-08"
click at [344, 278] on div "Add Alternative Title" at bounding box center [419, 278] width 508 height 32
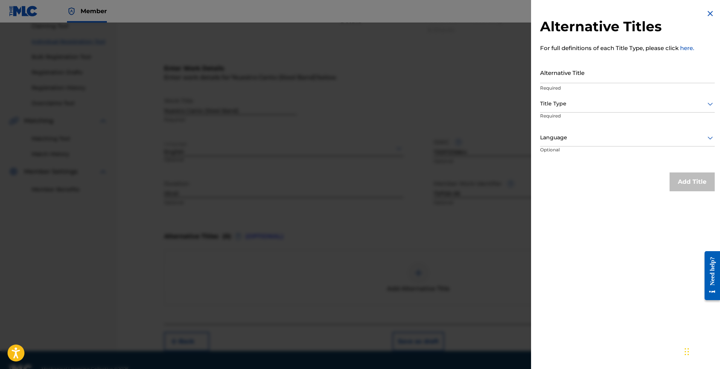
click at [570, 79] on input "Alternative Title" at bounding box center [627, 72] width 175 height 21
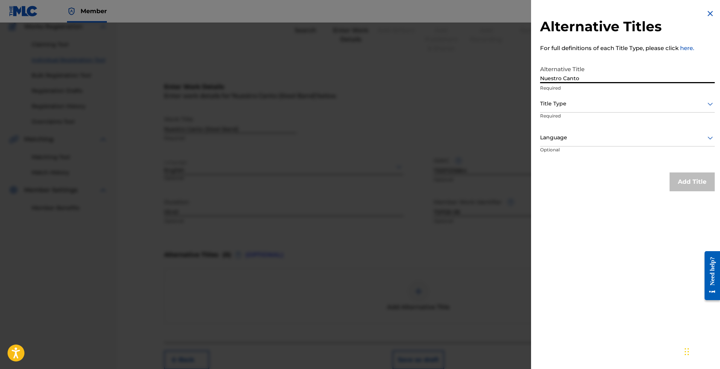
type input "Nuestro Canto"
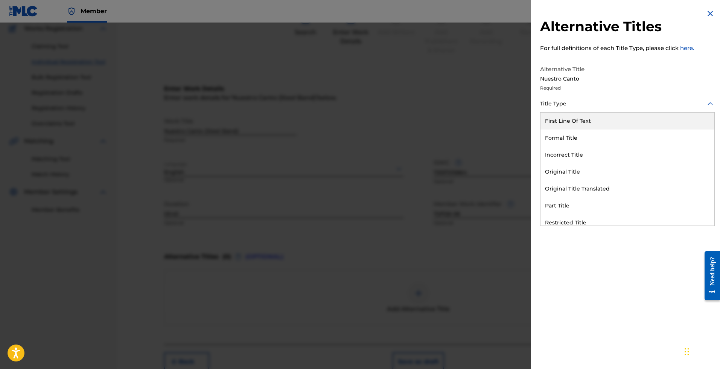
click at [581, 98] on div "Title Type" at bounding box center [627, 104] width 175 height 17
click at [581, 137] on div "Formal Title" at bounding box center [628, 138] width 174 height 17
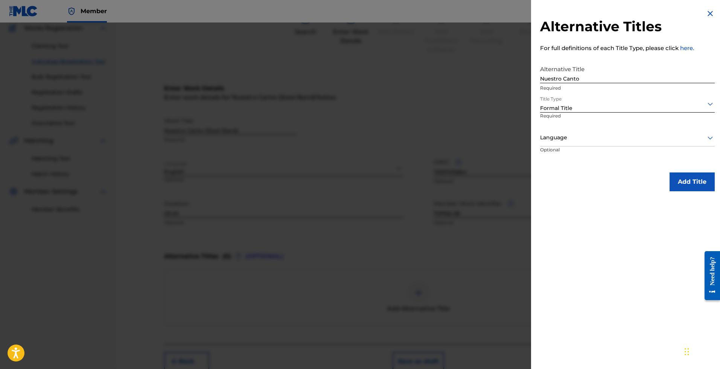
click at [580, 136] on div at bounding box center [627, 137] width 175 height 9
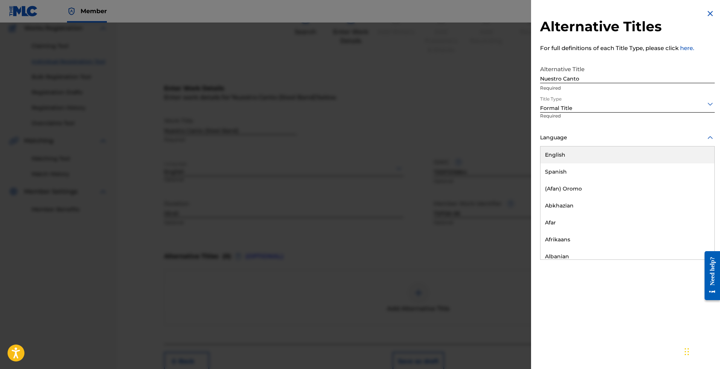
click at [576, 152] on div "English" at bounding box center [628, 154] width 174 height 17
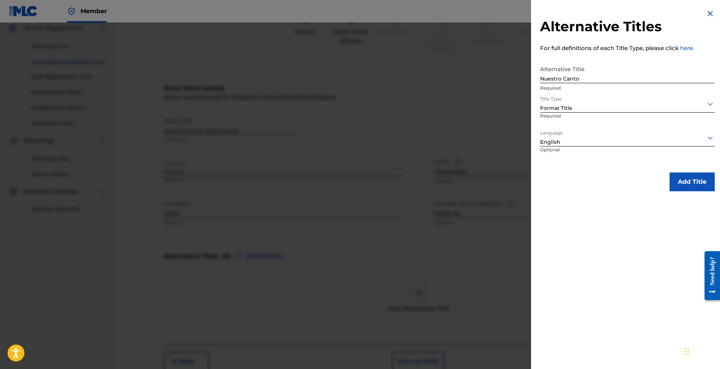
click at [688, 177] on button "Add Title" at bounding box center [692, 181] width 45 height 19
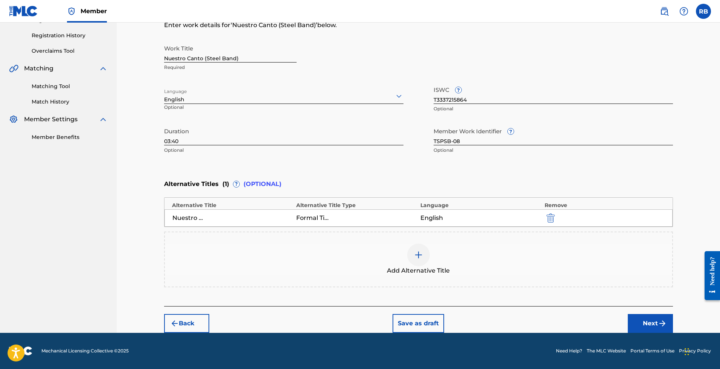
scroll to position [137, 0]
click at [646, 320] on button "Next" at bounding box center [650, 323] width 45 height 19
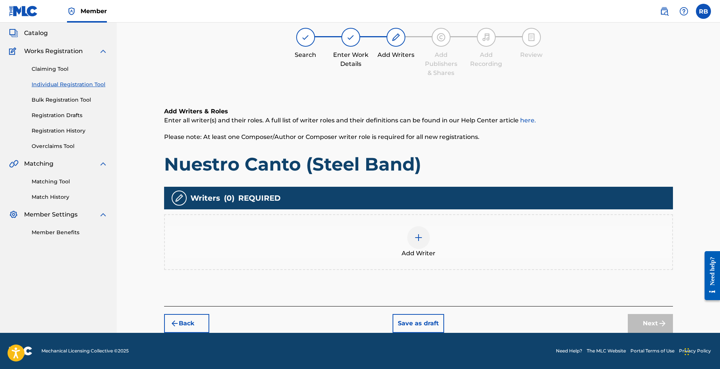
scroll to position [34, 0]
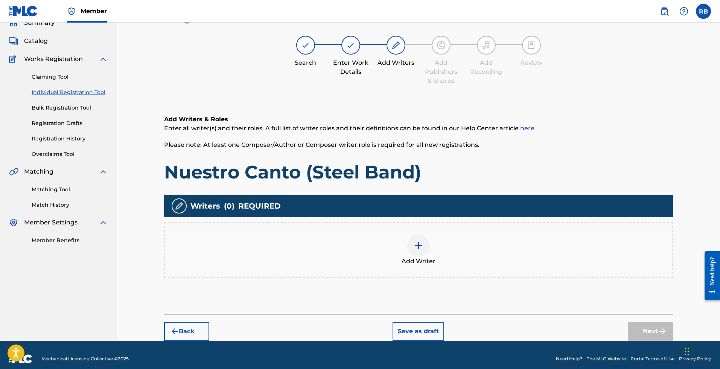
click at [428, 253] on div "Add Writer" at bounding box center [419, 250] width 508 height 32
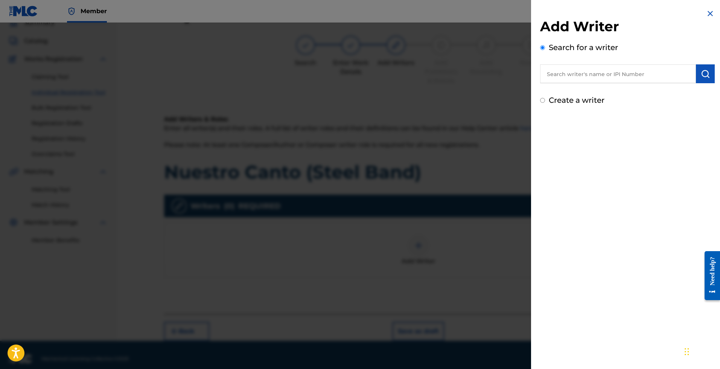
click at [610, 76] on input "text" at bounding box center [618, 73] width 156 height 19
type input "[PERSON_NAME]"
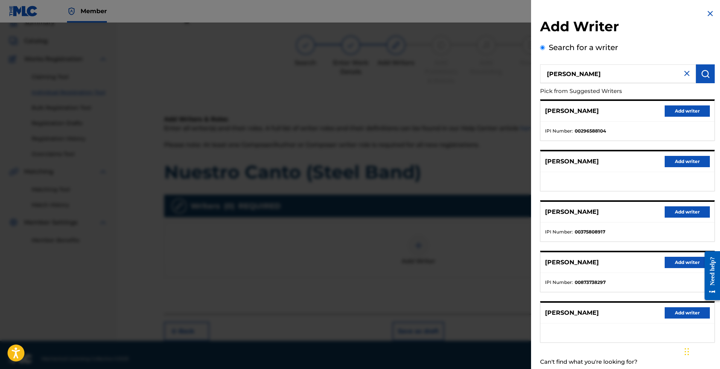
click at [679, 260] on button "Add writer" at bounding box center [687, 262] width 45 height 11
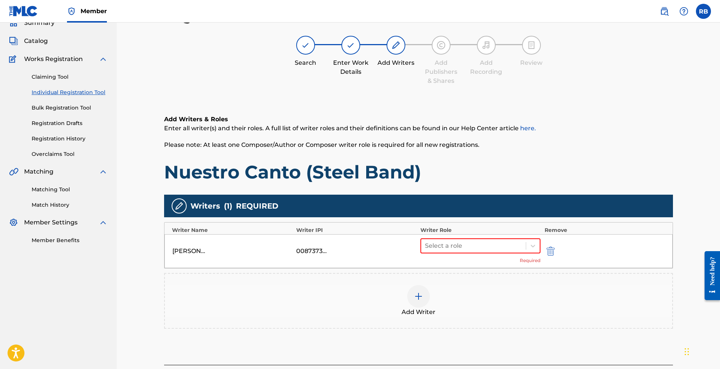
click at [472, 235] on div "[PERSON_NAME] 00873738297 Select a role Required" at bounding box center [419, 251] width 508 height 34
click at [459, 250] on div at bounding box center [474, 246] width 98 height 11
type input "c"
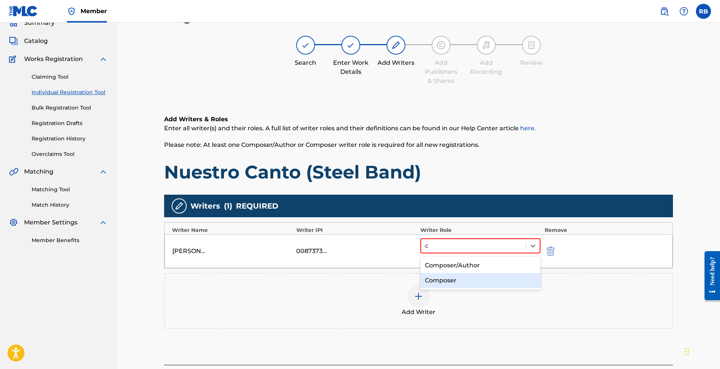
click at [459, 278] on div "Composer" at bounding box center [481, 280] width 120 height 15
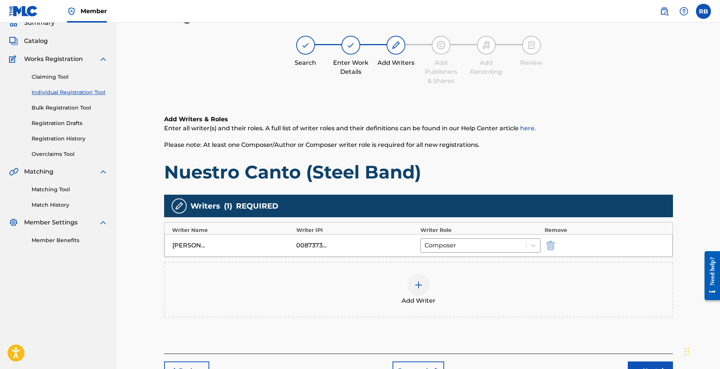
click at [646, 367] on button "Next" at bounding box center [650, 370] width 45 height 19
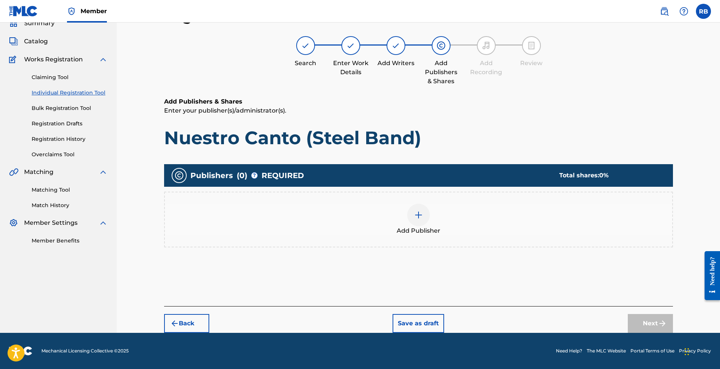
scroll to position [34, 0]
click at [465, 231] on div "Add Publisher" at bounding box center [419, 220] width 508 height 32
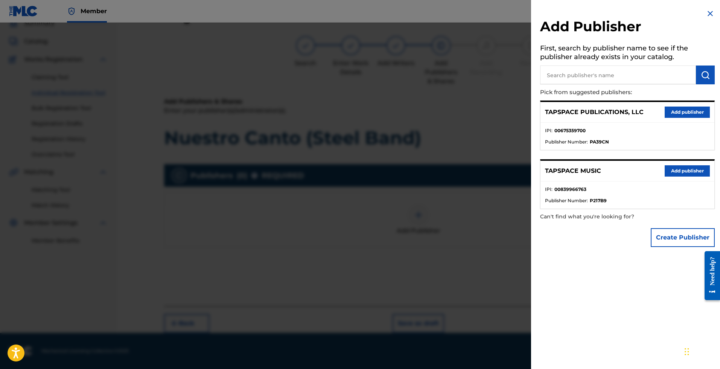
click at [692, 108] on button "Add publisher" at bounding box center [687, 112] width 45 height 11
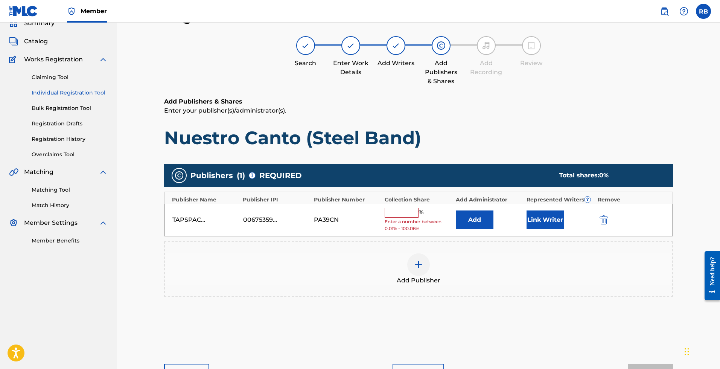
click at [397, 212] on input "text" at bounding box center [402, 213] width 34 height 10
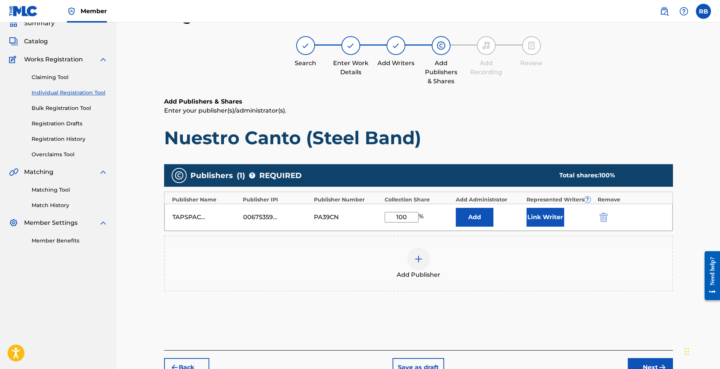
type input "100"
click at [547, 216] on button "Link Writer" at bounding box center [546, 217] width 38 height 19
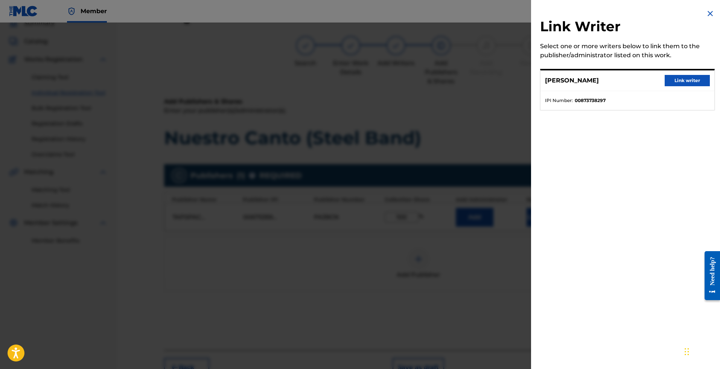
click at [671, 80] on button "Link writer" at bounding box center [687, 80] width 45 height 11
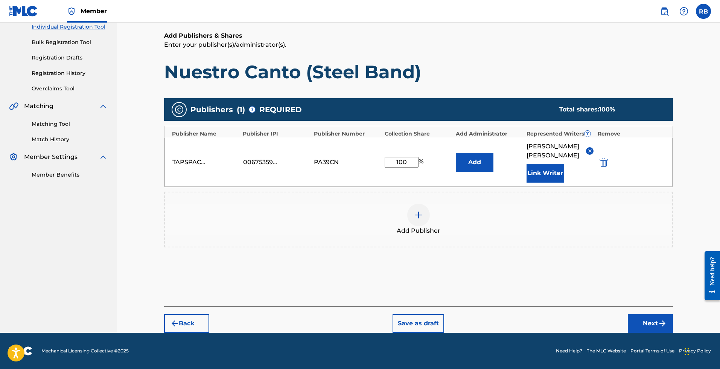
click at [647, 325] on button "Next" at bounding box center [650, 323] width 45 height 19
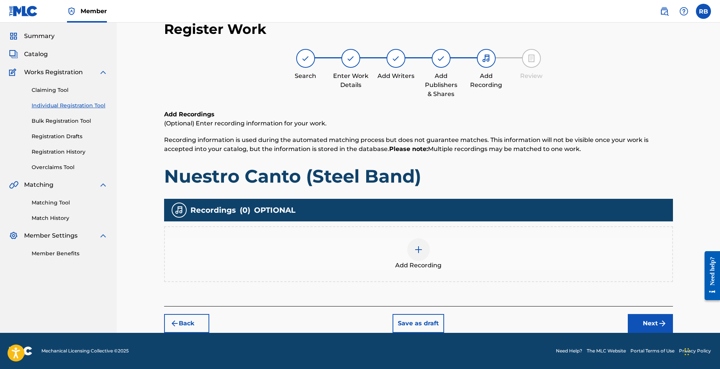
click at [655, 316] on button "Next" at bounding box center [650, 323] width 45 height 19
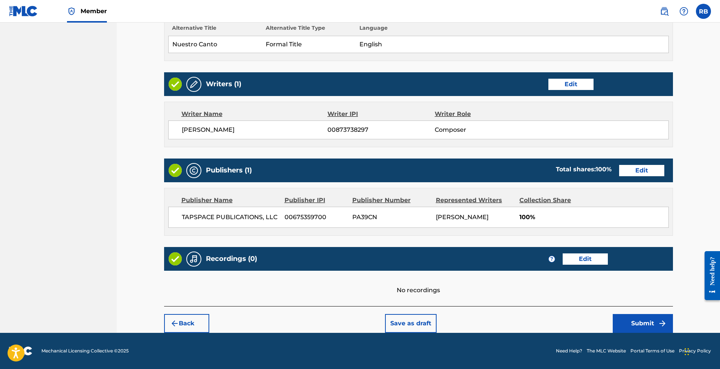
click at [662, 310] on div "Back Save as draft Submit" at bounding box center [418, 319] width 509 height 27
click at [655, 328] on button "Submit" at bounding box center [643, 323] width 60 height 19
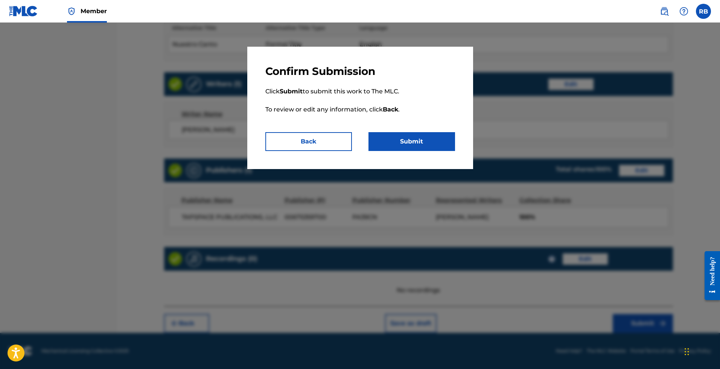
click at [460, 142] on div "Confirm Submission Click Submit to submit this work to The MLC. To review or ed…" at bounding box center [360, 108] width 226 height 122
click at [434, 146] on button "Submit" at bounding box center [412, 141] width 87 height 19
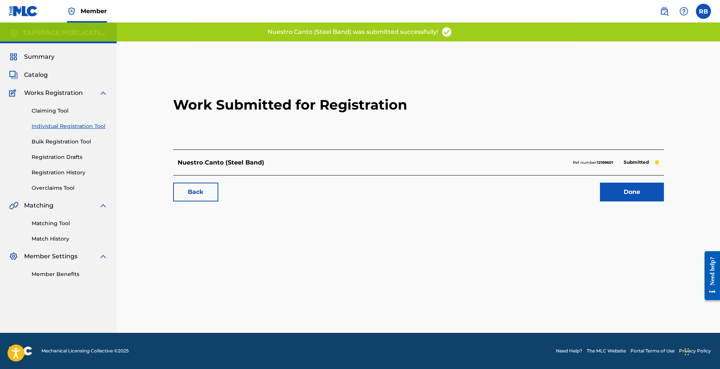
click at [53, 125] on link "Individual Registration Tool" at bounding box center [70, 126] width 76 height 8
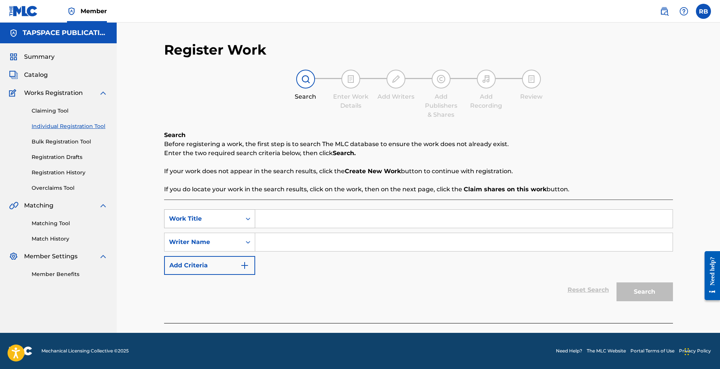
scroll to position [0, 0]
click at [245, 221] on icon "Search Form" at bounding box center [248, 219] width 8 height 8
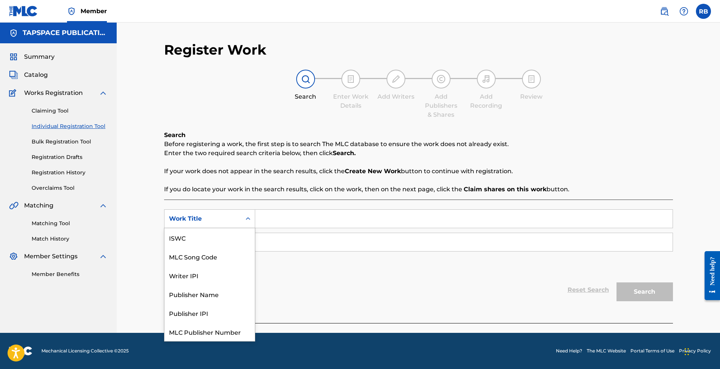
scroll to position [19, 0]
drag, startPoint x: 308, startPoint y: 201, endPoint x: 297, endPoint y: 214, distance: 16.6
click at [307, 202] on div "SearchWithCriteriaa3939b6f-fc84-4cec-b38e-4dc39b6bc535 MLC Song Code, 2 of 7. 7…" at bounding box center [418, 261] width 509 height 123
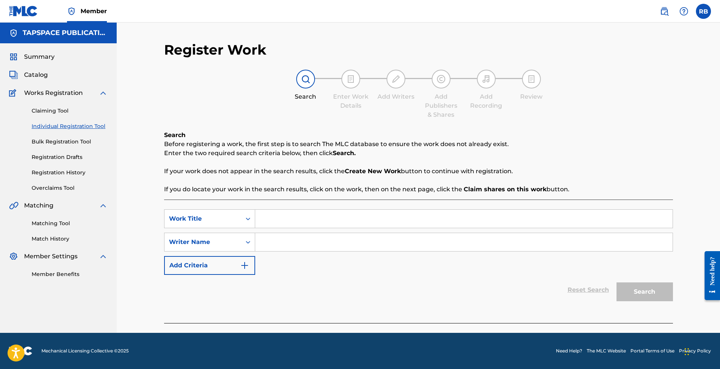
click at [295, 216] on input "Search Form" at bounding box center [464, 219] width 418 height 18
type input "Nuestro Canto (Percussion Ensemble)"
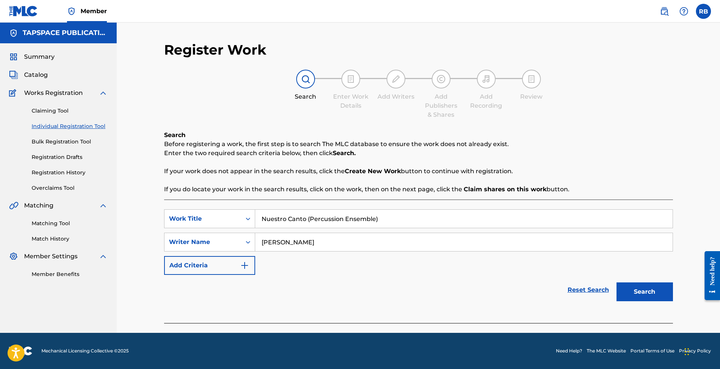
type input "[PERSON_NAME]"
click at [645, 292] on button "Search" at bounding box center [645, 291] width 56 height 19
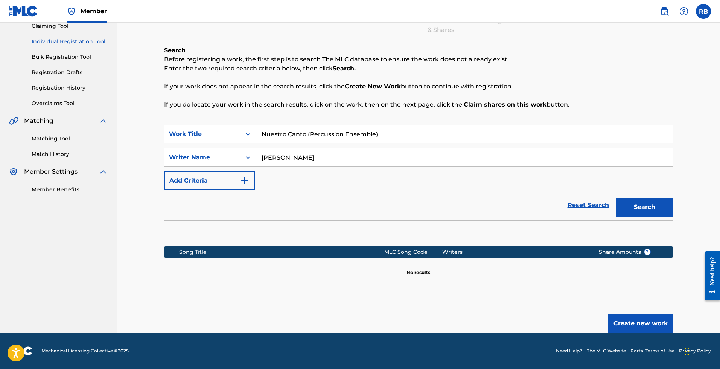
scroll to position [85, 0]
click at [635, 324] on button "Create new work" at bounding box center [640, 323] width 65 height 19
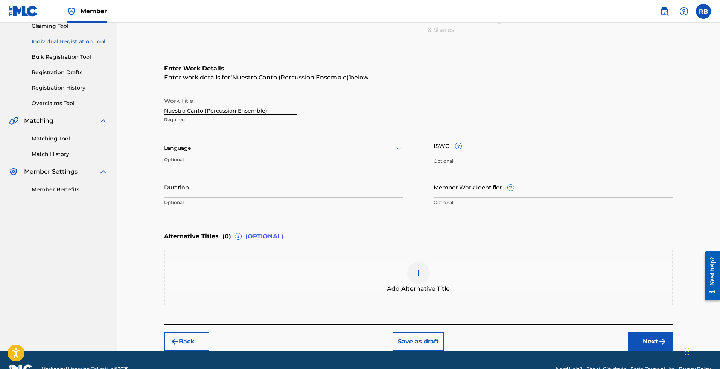
click at [250, 147] on div at bounding box center [283, 147] width 239 height 9
click at [260, 160] on div "English" at bounding box center [284, 164] width 239 height 17
click at [480, 146] on input "ISWC ?" at bounding box center [553, 145] width 239 height 21
paste input "T3337215900"
type input "T3337215900"
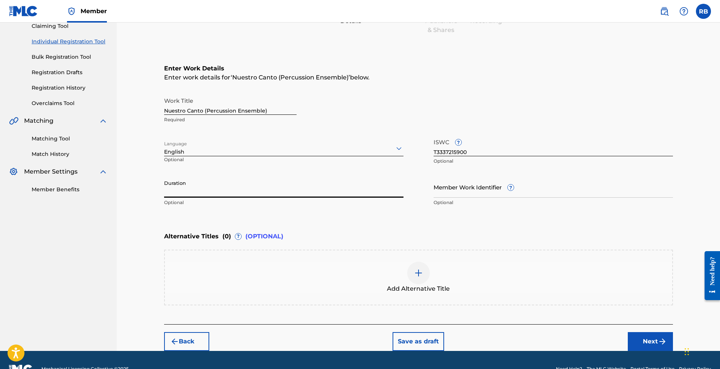
click at [289, 192] on input "Duration" at bounding box center [283, 186] width 239 height 21
type input "03:40"
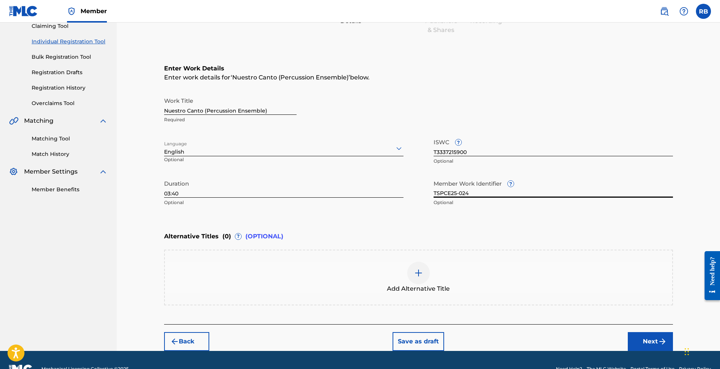
type input "TSPCE25-024"
click at [419, 283] on div at bounding box center [418, 273] width 23 height 23
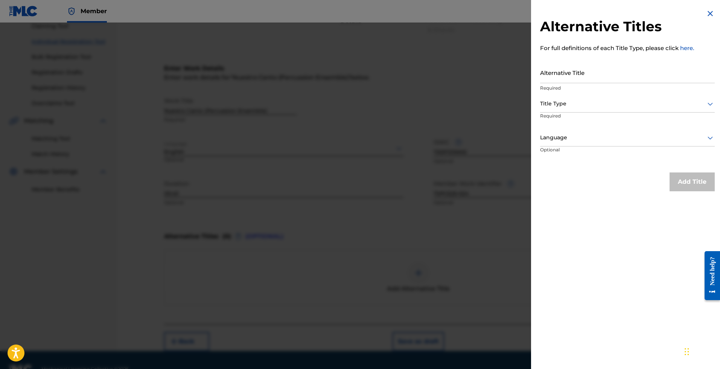
scroll to position [84, 0]
click at [579, 72] on input "Alternative Title" at bounding box center [627, 72] width 175 height 21
type input "Nuestro Canto"
click at [612, 108] on div "Title Type" at bounding box center [627, 104] width 175 height 17
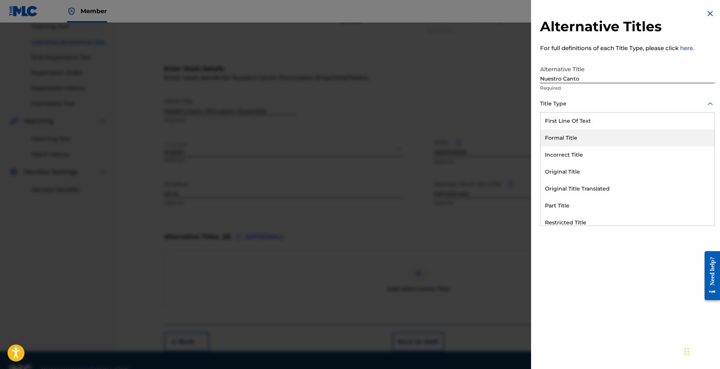
click at [591, 140] on div "Formal Title" at bounding box center [628, 138] width 174 height 17
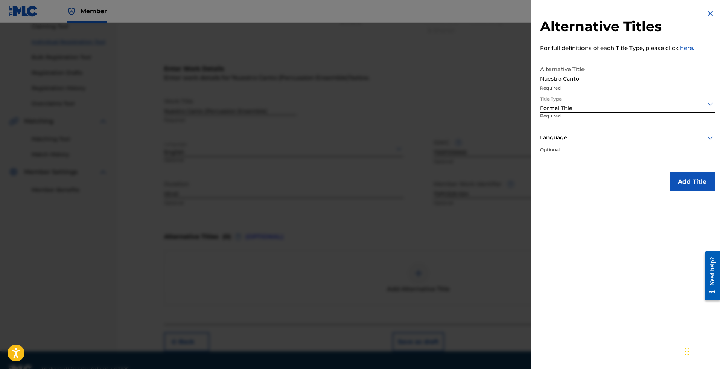
click at [591, 140] on div at bounding box center [627, 137] width 175 height 9
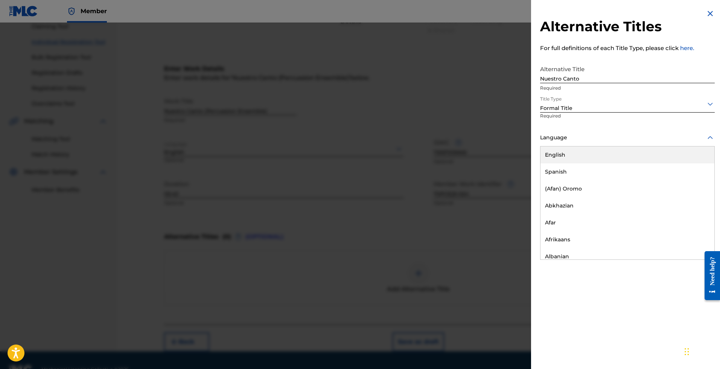
click at [587, 154] on div "English" at bounding box center [628, 154] width 174 height 17
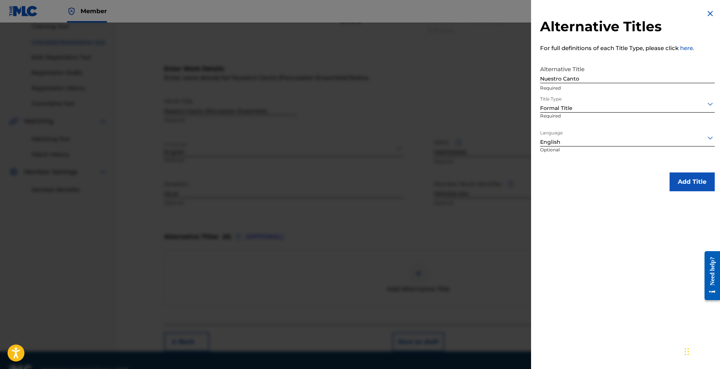
click at [695, 189] on button "Add Title" at bounding box center [692, 181] width 45 height 19
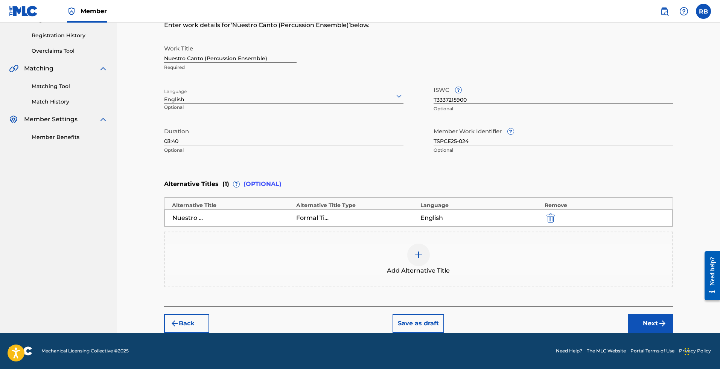
scroll to position [42, 0]
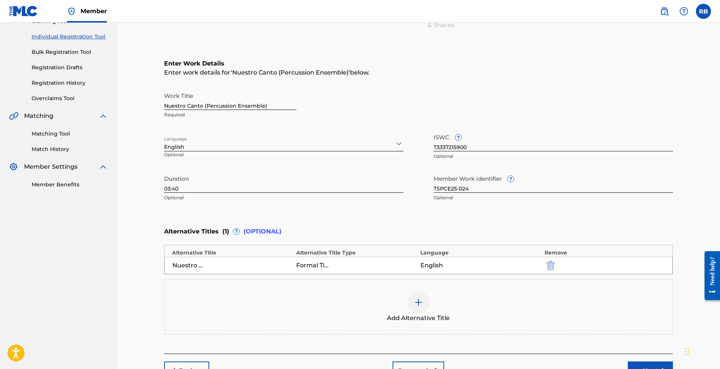
click at [655, 361] on button "Next" at bounding box center [650, 370] width 45 height 19
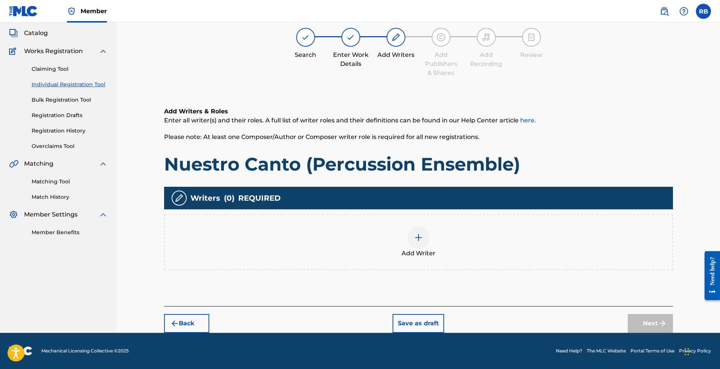
click at [459, 264] on div "Add Writer" at bounding box center [418, 242] width 509 height 56
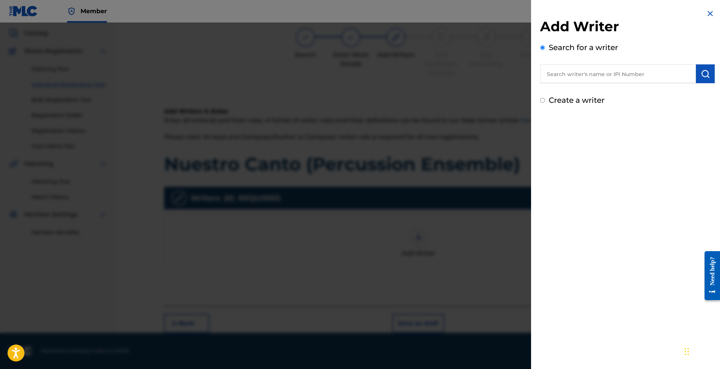
click at [626, 69] on input "text" at bounding box center [618, 73] width 156 height 19
type input "[PERSON_NAME]"
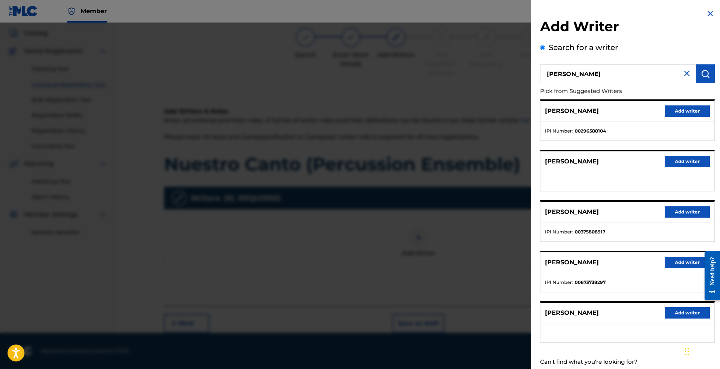
click at [677, 261] on button "Add writer" at bounding box center [687, 262] width 45 height 11
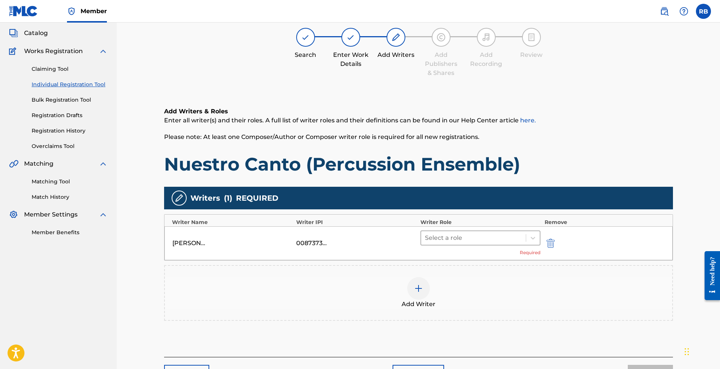
click at [506, 235] on div at bounding box center [474, 238] width 98 height 11
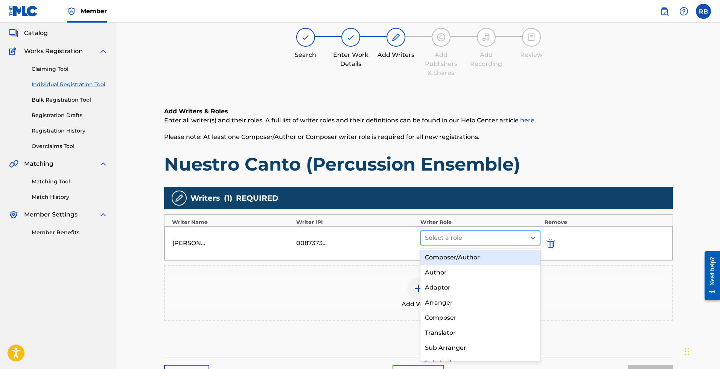
type input "c"
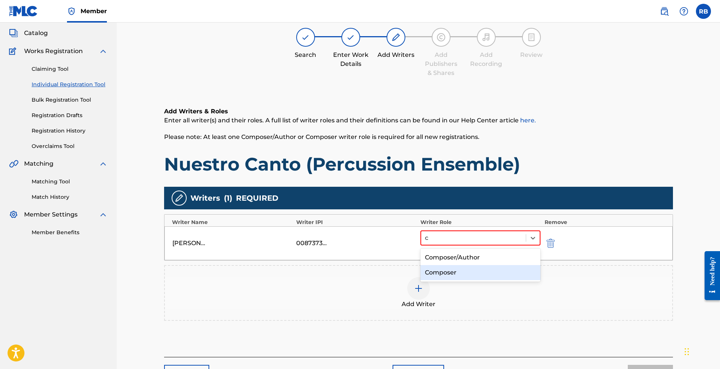
click at [471, 276] on div "Composer" at bounding box center [481, 272] width 120 height 15
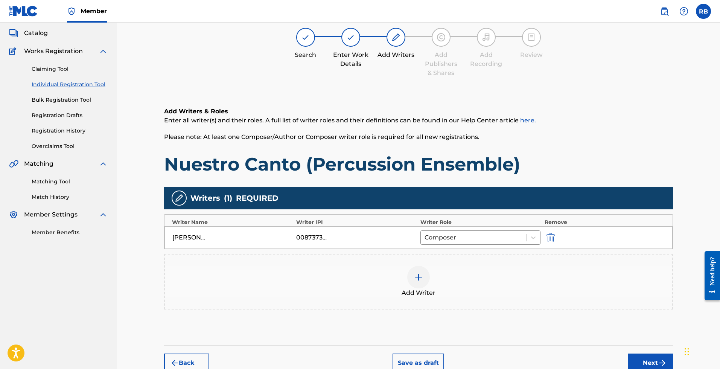
drag, startPoint x: 665, startPoint y: 367, endPoint x: 637, endPoint y: 358, distance: 29.2
click at [665, 367] on img "submit" at bounding box center [662, 362] width 9 height 9
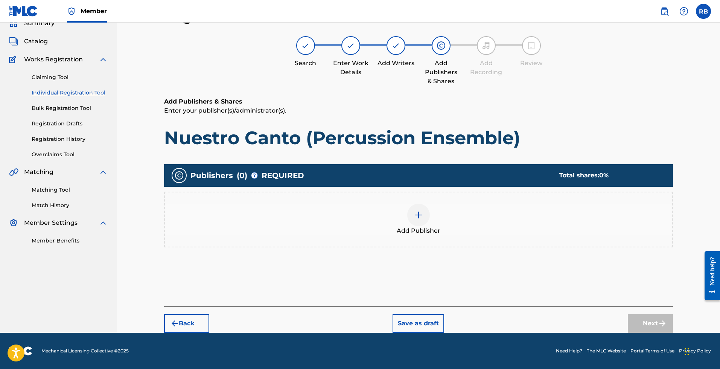
click at [426, 227] on span "Add Publisher" at bounding box center [419, 230] width 44 height 9
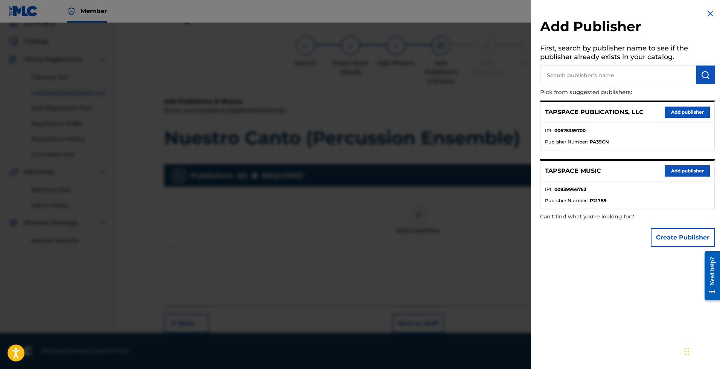
click at [679, 105] on div "TAPSPACE PUBLICATIONS, LLC Add publisher" at bounding box center [628, 112] width 174 height 21
click at [680, 111] on button "Add publisher" at bounding box center [687, 112] width 45 height 11
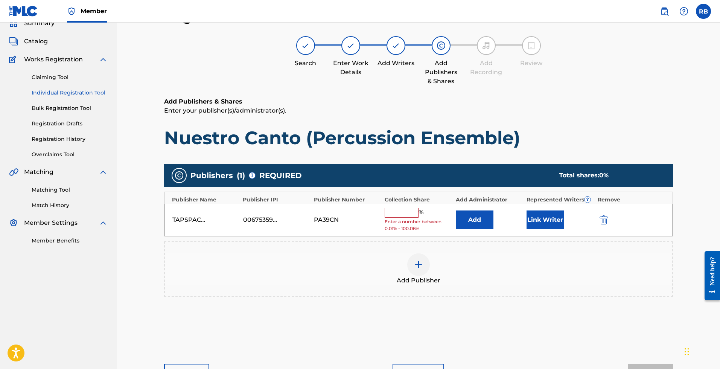
click at [415, 216] on div "%" at bounding box center [405, 213] width 41 height 10
click at [413, 213] on input "text" at bounding box center [402, 213] width 34 height 10
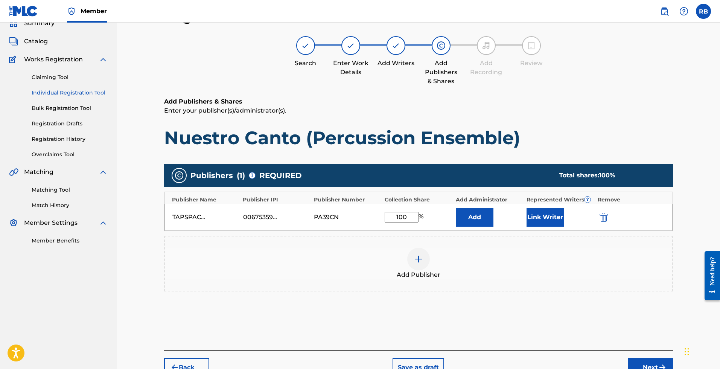
type input "100"
click at [540, 220] on button "Link Writer" at bounding box center [546, 217] width 38 height 19
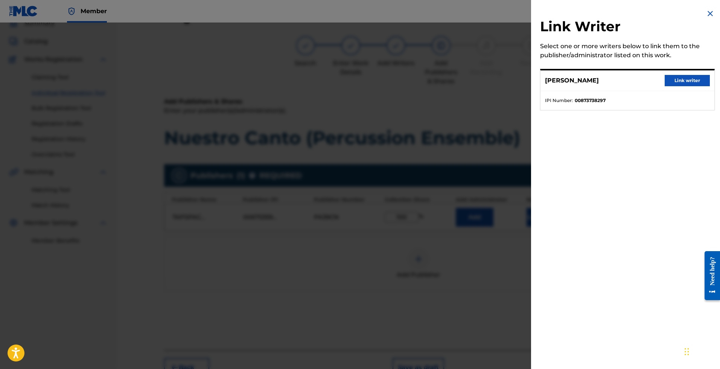
click at [686, 86] on button "Link writer" at bounding box center [687, 80] width 45 height 11
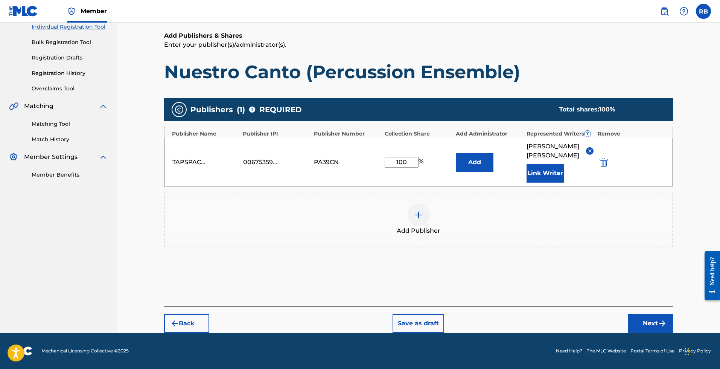
click at [636, 317] on button "Next" at bounding box center [650, 323] width 45 height 19
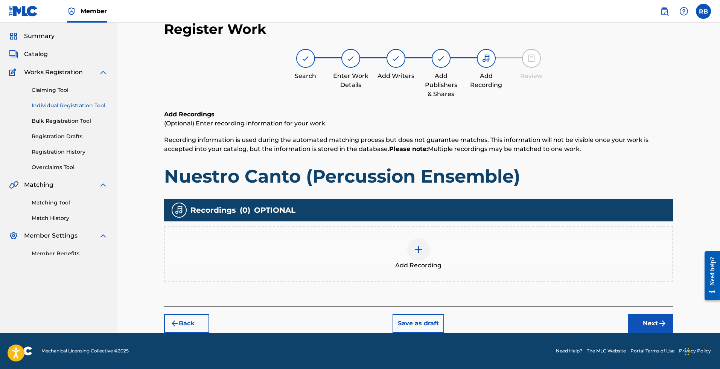
scroll to position [21, 0]
click at [659, 315] on button "Next" at bounding box center [650, 323] width 45 height 19
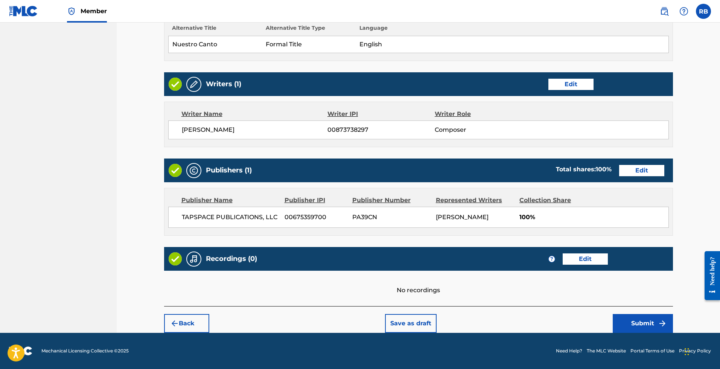
click at [659, 315] on button "Submit" at bounding box center [643, 323] width 60 height 19
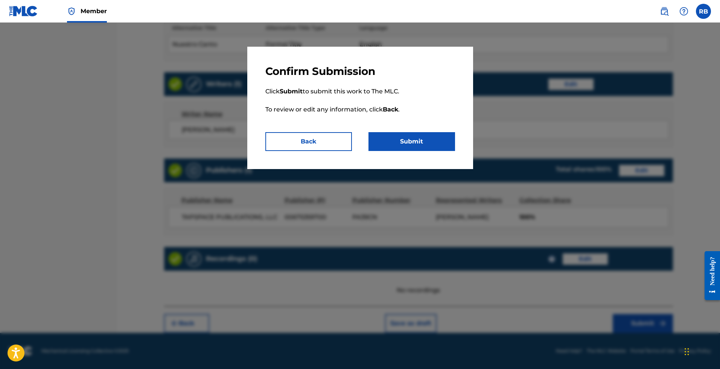
scroll to position [277, 0]
click at [464, 153] on div "Confirm Submission Click Submit to submit this work to The MLC. To review or ed…" at bounding box center [360, 108] width 226 height 122
click at [423, 141] on button "Submit" at bounding box center [412, 141] width 87 height 19
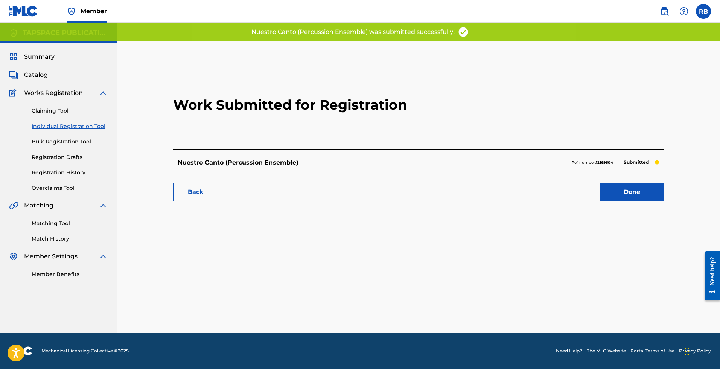
click at [70, 124] on link "Individual Registration Tool" at bounding box center [70, 126] width 76 height 8
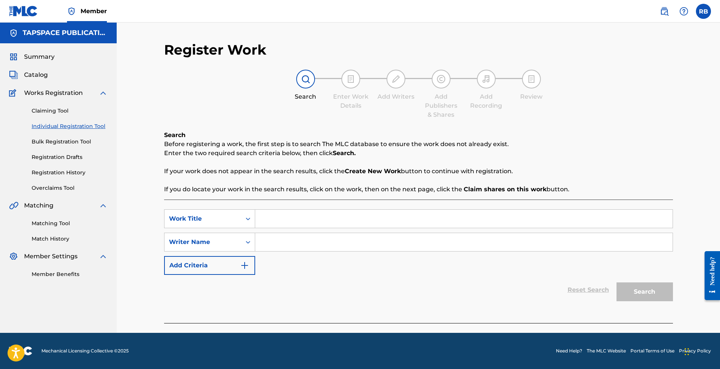
click at [287, 226] on input "Search Form" at bounding box center [464, 219] width 418 height 18
type input "ootG"
type input "[PERSON_NAME]"
click at [645, 292] on button "Search" at bounding box center [645, 291] width 56 height 19
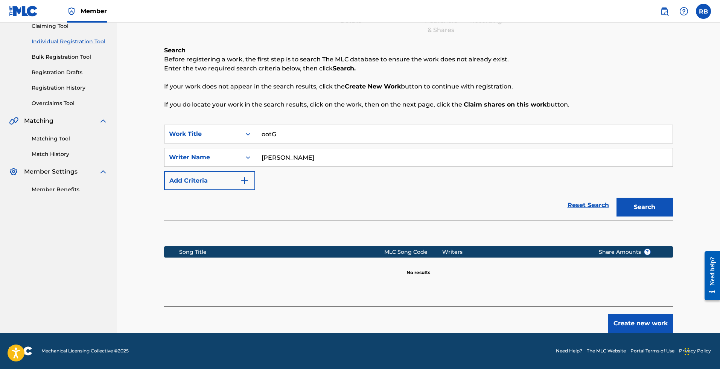
scroll to position [85, 0]
click at [633, 321] on button "Create new work" at bounding box center [640, 323] width 65 height 19
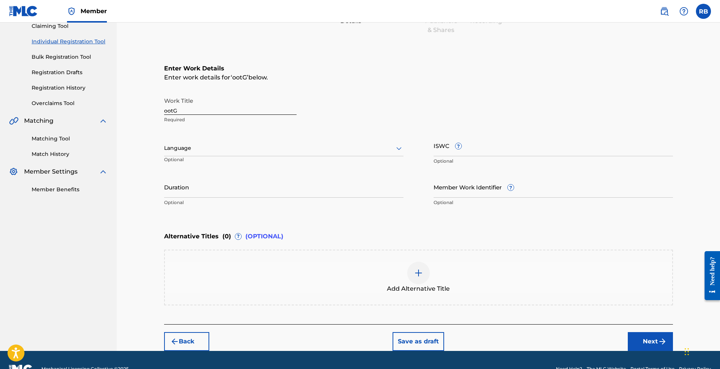
click at [211, 149] on div at bounding box center [283, 147] width 239 height 9
click at [209, 169] on div "English" at bounding box center [284, 164] width 239 height 17
click at [438, 147] on input "ISWC ?" at bounding box center [553, 145] width 239 height 21
paste input "T3345001012"
type input "T3345001012"
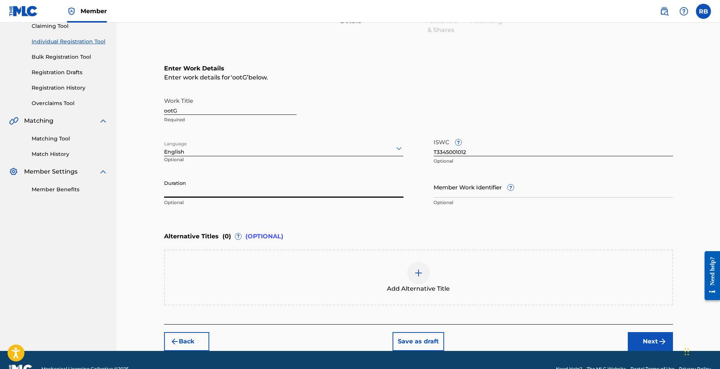
click at [321, 188] on input "Duration" at bounding box center [283, 186] width 239 height 21
type input "04:00"
type input "TSPME-056"
click at [651, 337] on button "Next" at bounding box center [650, 341] width 45 height 19
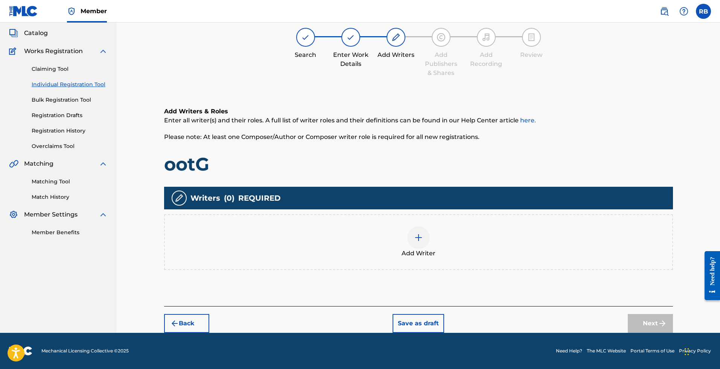
scroll to position [42, 0]
click at [403, 229] on div "Add Writer" at bounding box center [419, 242] width 508 height 32
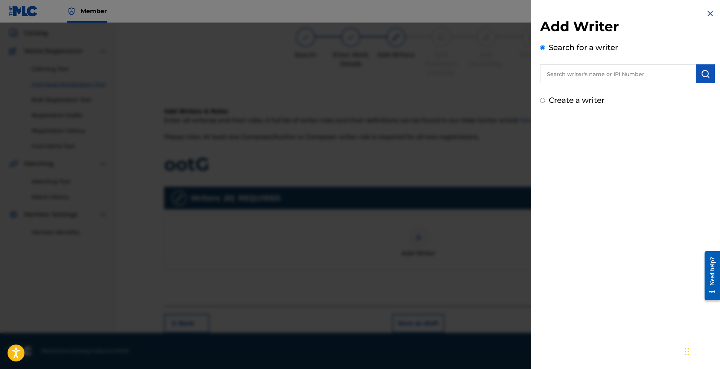
click at [600, 78] on input "text" at bounding box center [618, 73] width 156 height 19
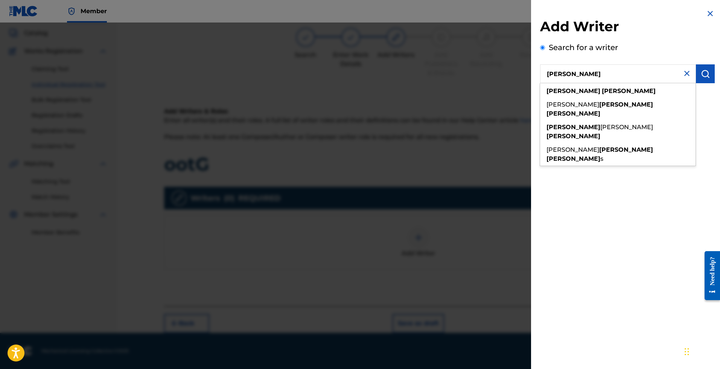
type input "[PERSON_NAME]"
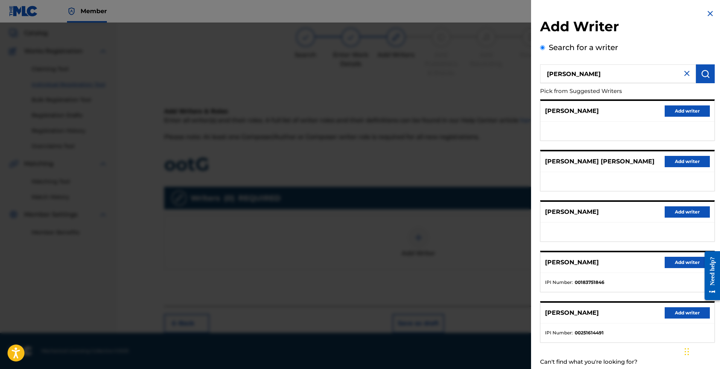
click at [681, 309] on button "Add writer" at bounding box center [687, 312] width 45 height 11
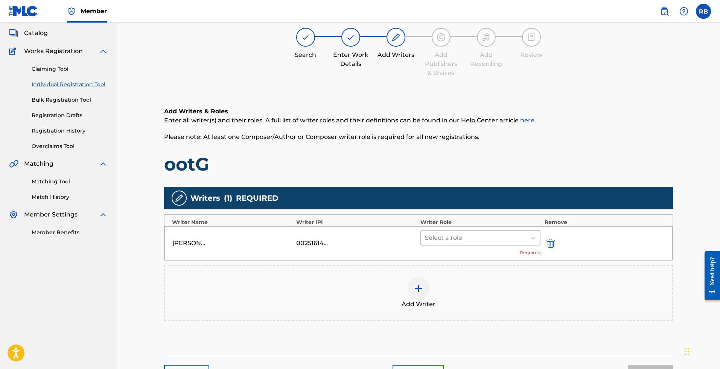
click at [457, 240] on div at bounding box center [474, 238] width 98 height 11
type input "c"
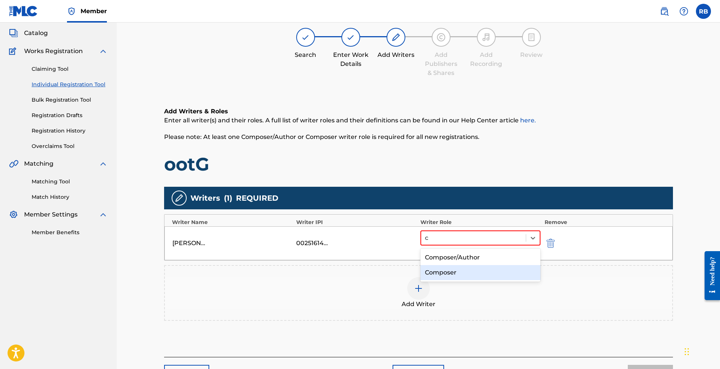
drag, startPoint x: 453, startPoint y: 273, endPoint x: 570, endPoint y: 246, distance: 120.3
click at [453, 273] on div "Composer" at bounding box center [481, 272] width 120 height 15
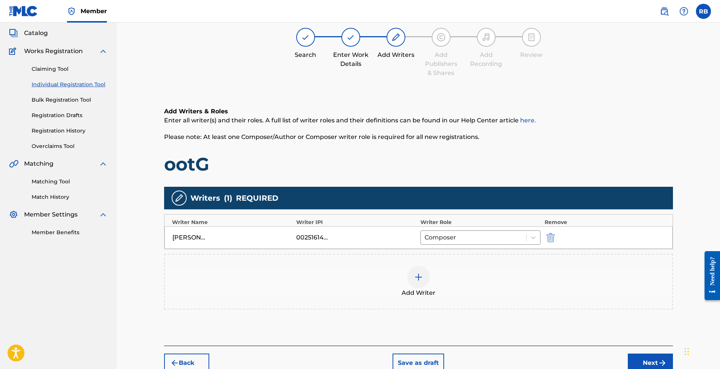
click at [647, 359] on button "Next" at bounding box center [650, 363] width 45 height 19
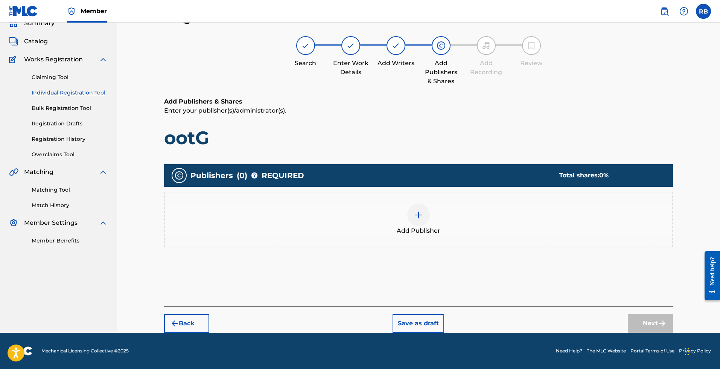
click at [468, 218] on div "Add Publisher" at bounding box center [419, 220] width 508 height 32
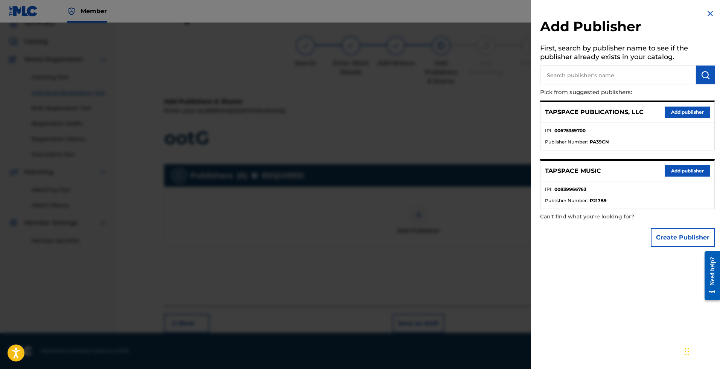
click at [688, 114] on button "Add publisher" at bounding box center [687, 112] width 45 height 11
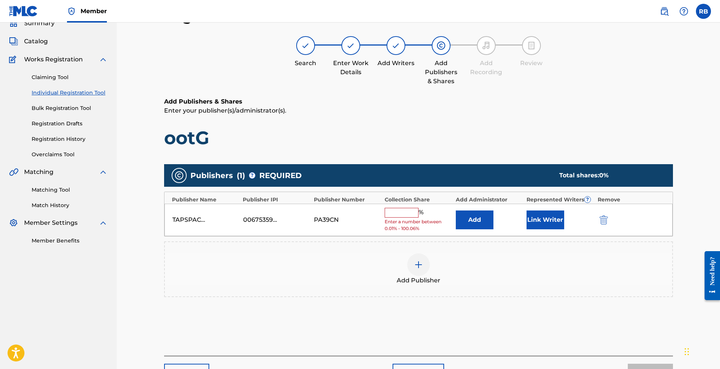
click at [410, 212] on input "text" at bounding box center [402, 213] width 34 height 10
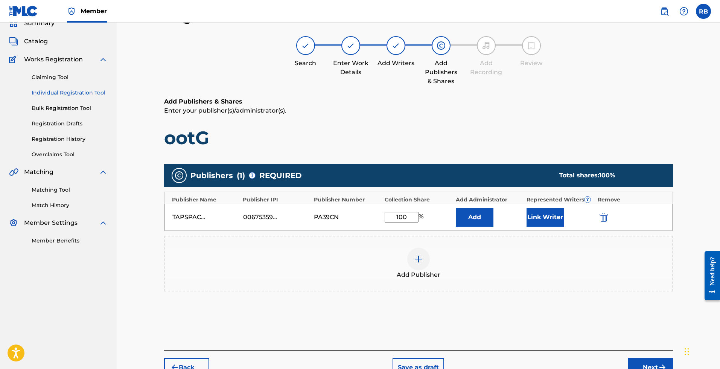
type input "100"
click at [538, 219] on button "Link Writer" at bounding box center [546, 217] width 38 height 19
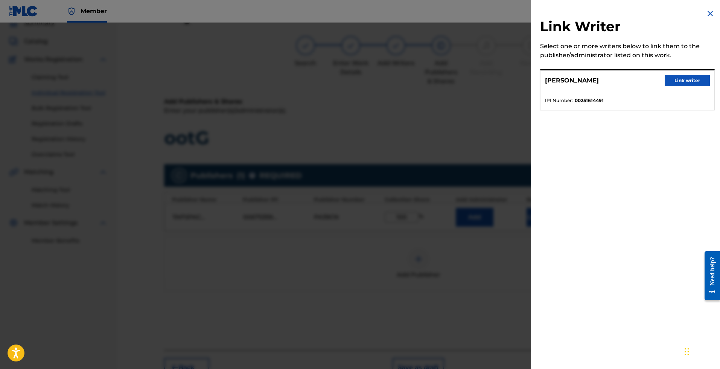
click at [688, 82] on button "Link writer" at bounding box center [687, 80] width 45 height 11
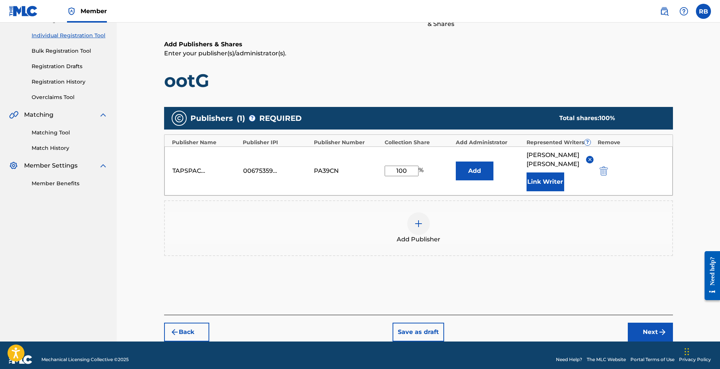
click at [655, 323] on button "Next" at bounding box center [650, 332] width 45 height 19
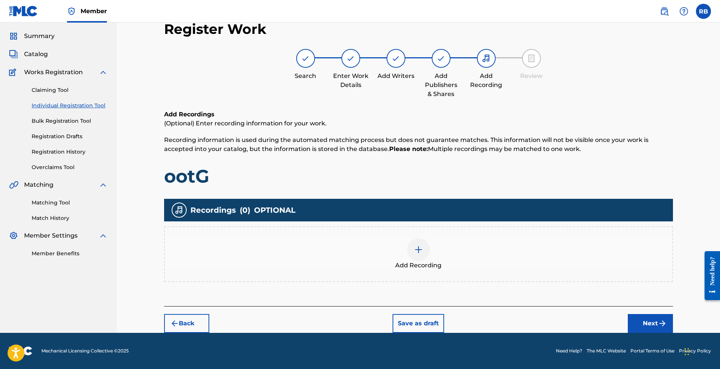
click at [646, 321] on button "Next" at bounding box center [650, 323] width 45 height 19
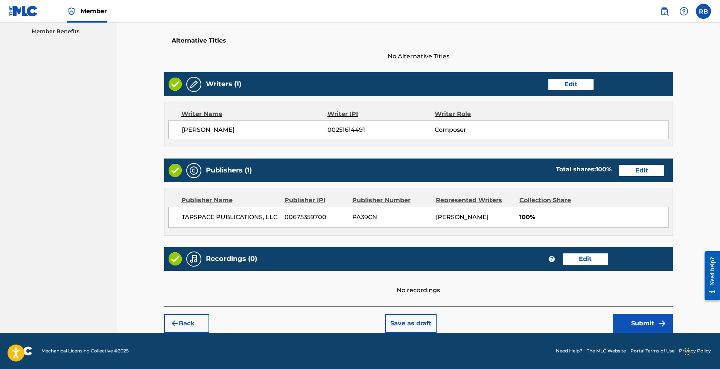
scroll to position [243, 0]
click at [642, 321] on button "Submit" at bounding box center [643, 323] width 60 height 19
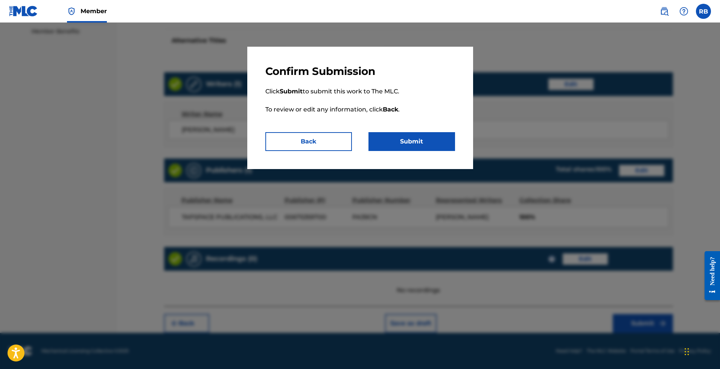
click at [403, 139] on button "Submit" at bounding box center [412, 141] width 87 height 19
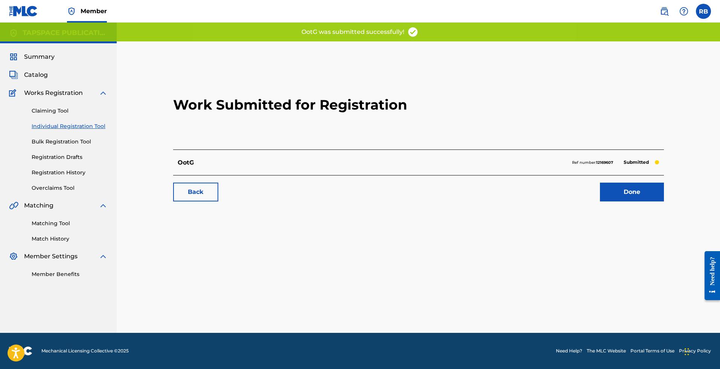
click at [648, 189] on link "Done" at bounding box center [632, 192] width 64 height 19
